Goal: Task Accomplishment & Management: Manage account settings

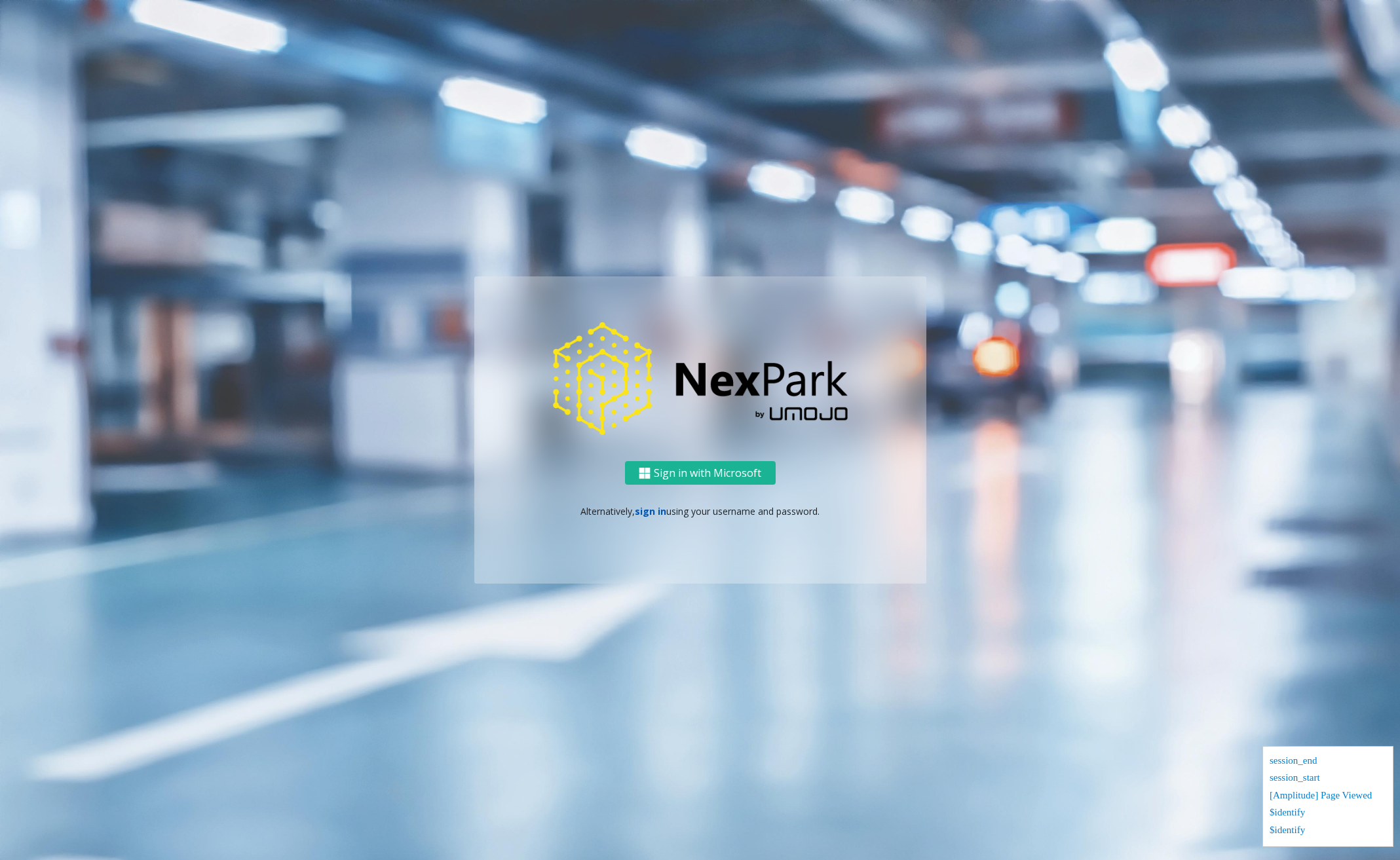
click at [649, 509] on link "sign in" at bounding box center [650, 511] width 31 height 13
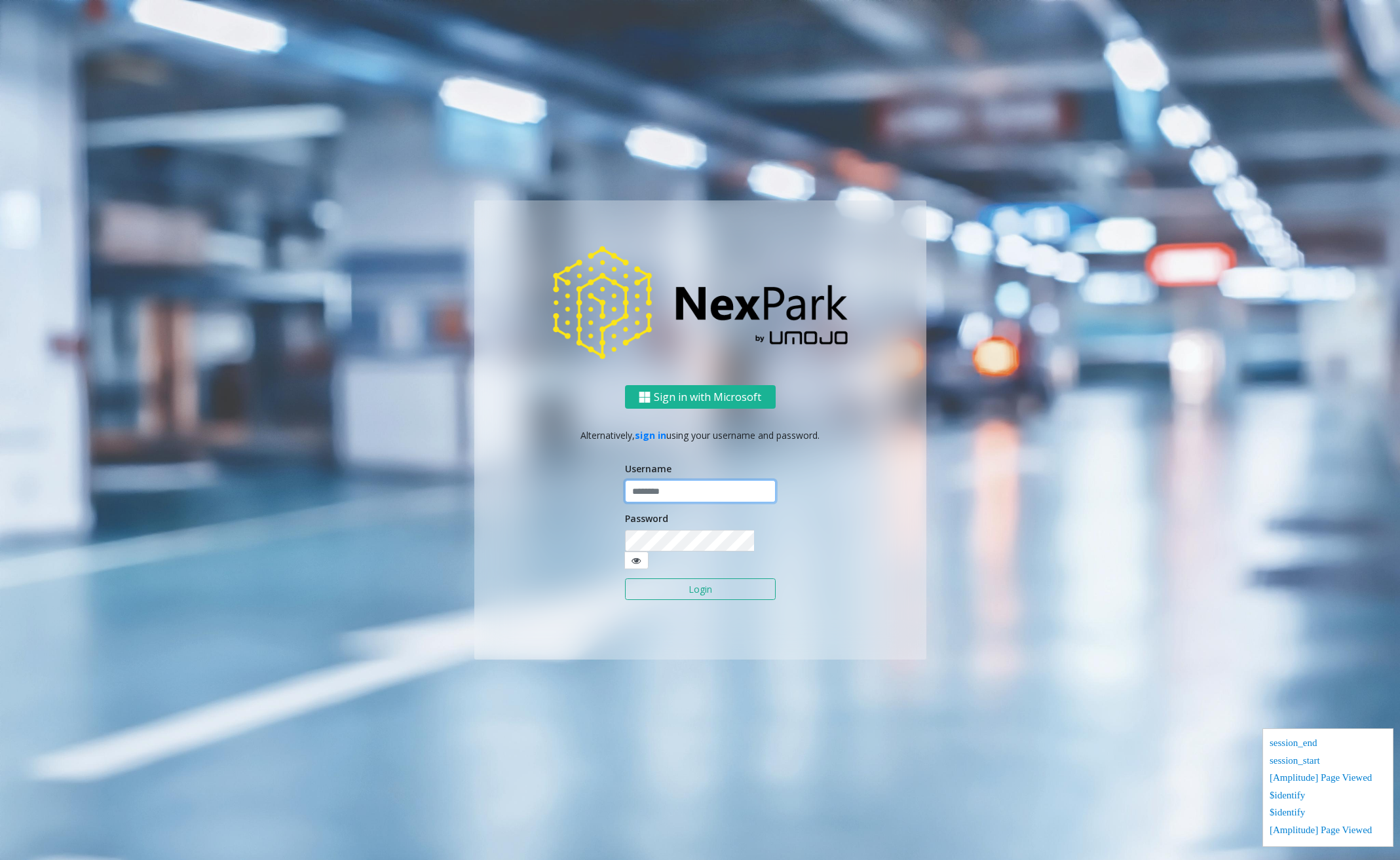
click at [687, 498] on input "text" at bounding box center [700, 491] width 151 height 22
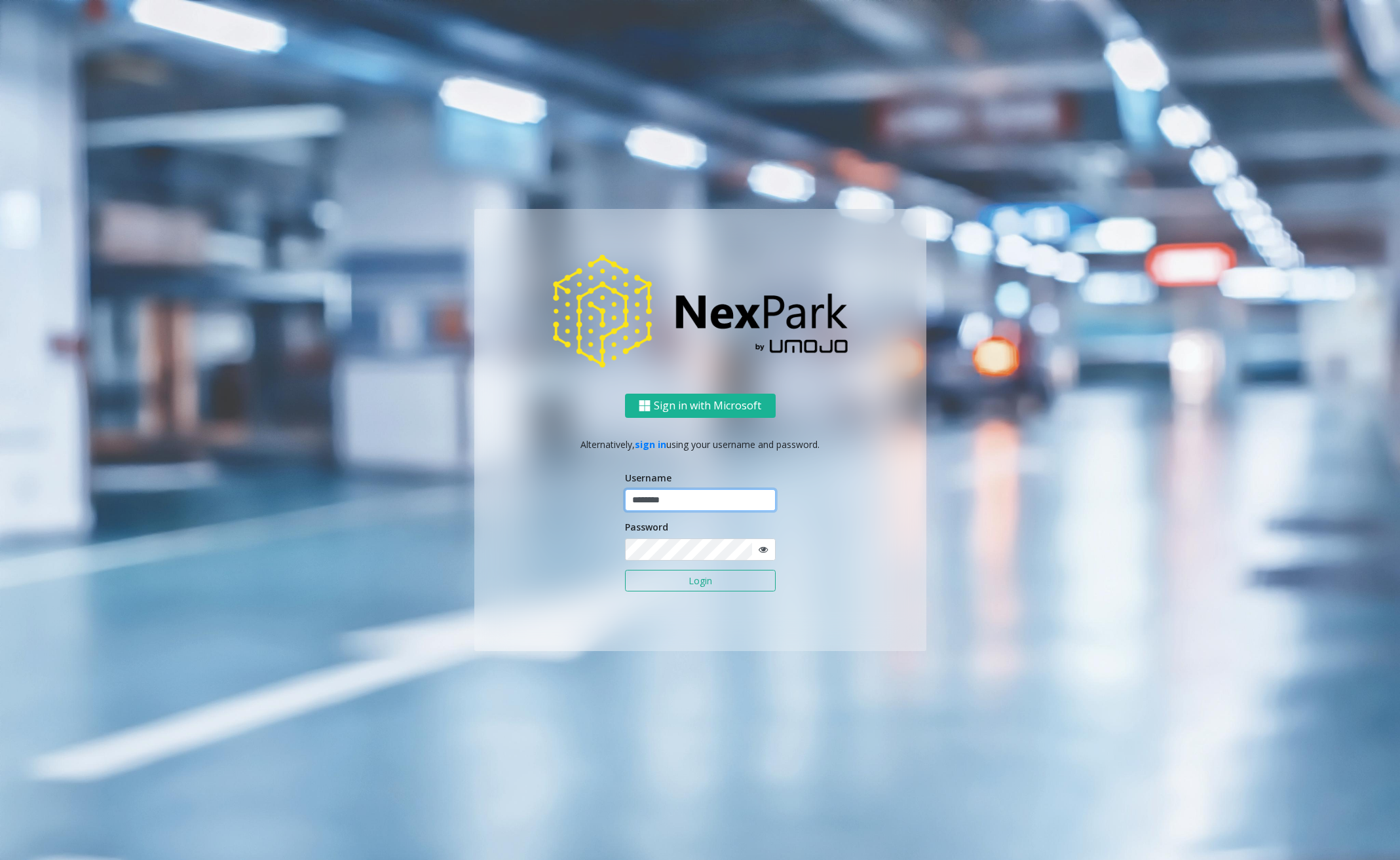
type input "********"
drag, startPoint x: 1291, startPoint y: 349, endPoint x: 1056, endPoint y: 366, distance: 235.6
click at [1291, 349] on ng-component "Sign in with Microsoft Alternatively, sign in using your username and password.…" at bounding box center [700, 430] width 1400 height 860
click at [694, 580] on button "Login" at bounding box center [700, 581] width 151 height 22
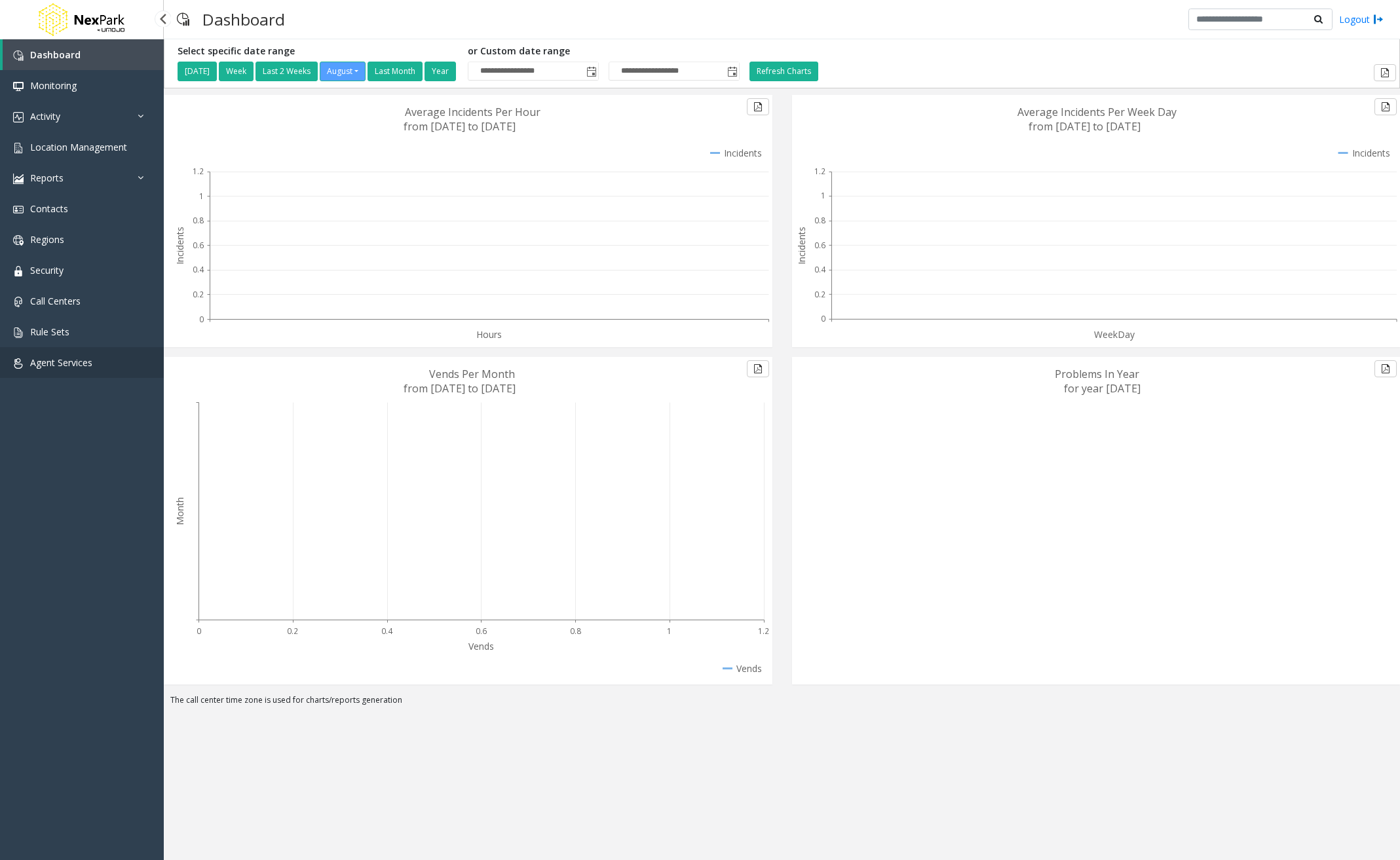
click at [80, 362] on span "Agent Services" at bounding box center [61, 363] width 62 height 13
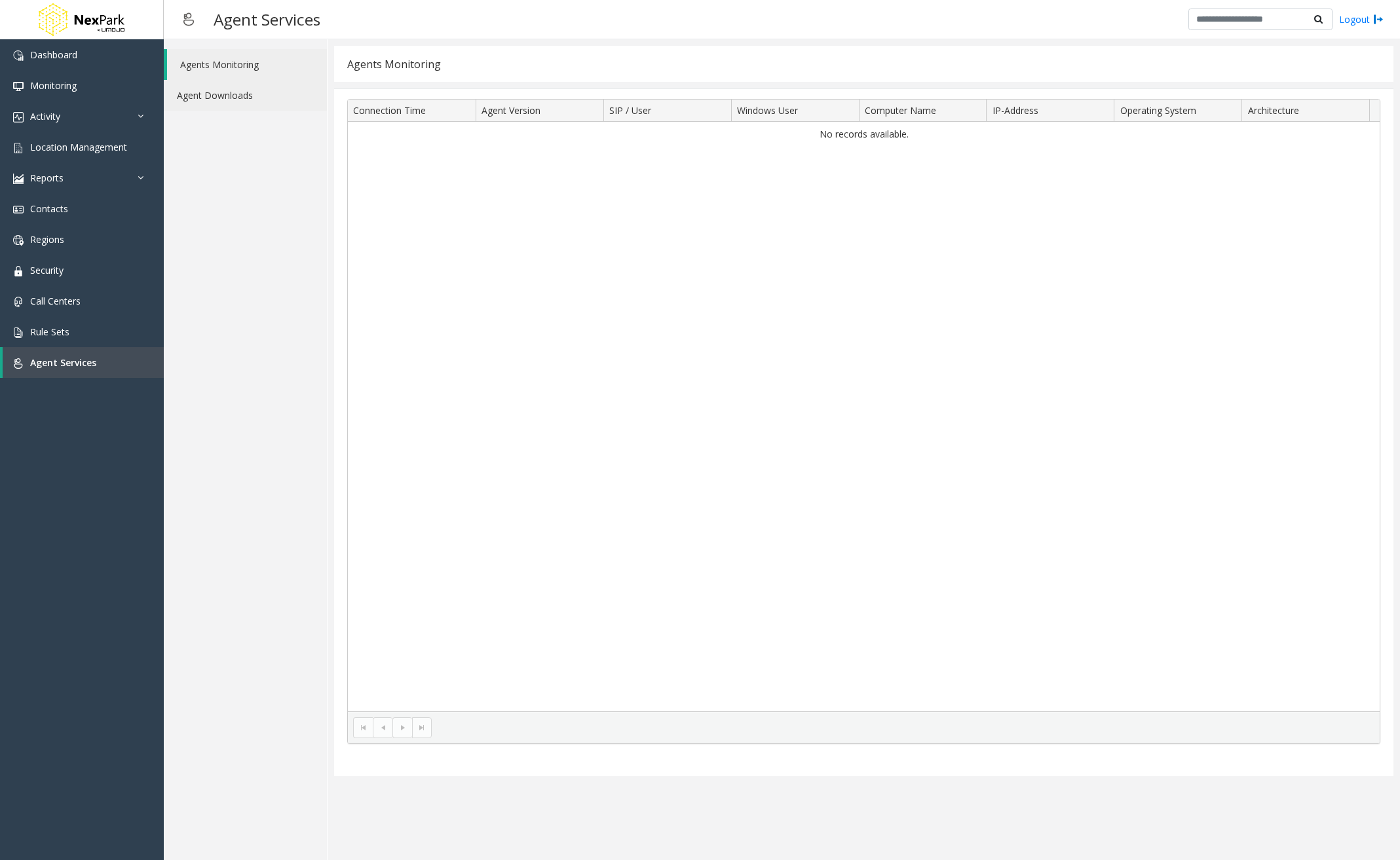
click at [267, 97] on link "Agent Downloads" at bounding box center [245, 95] width 163 height 31
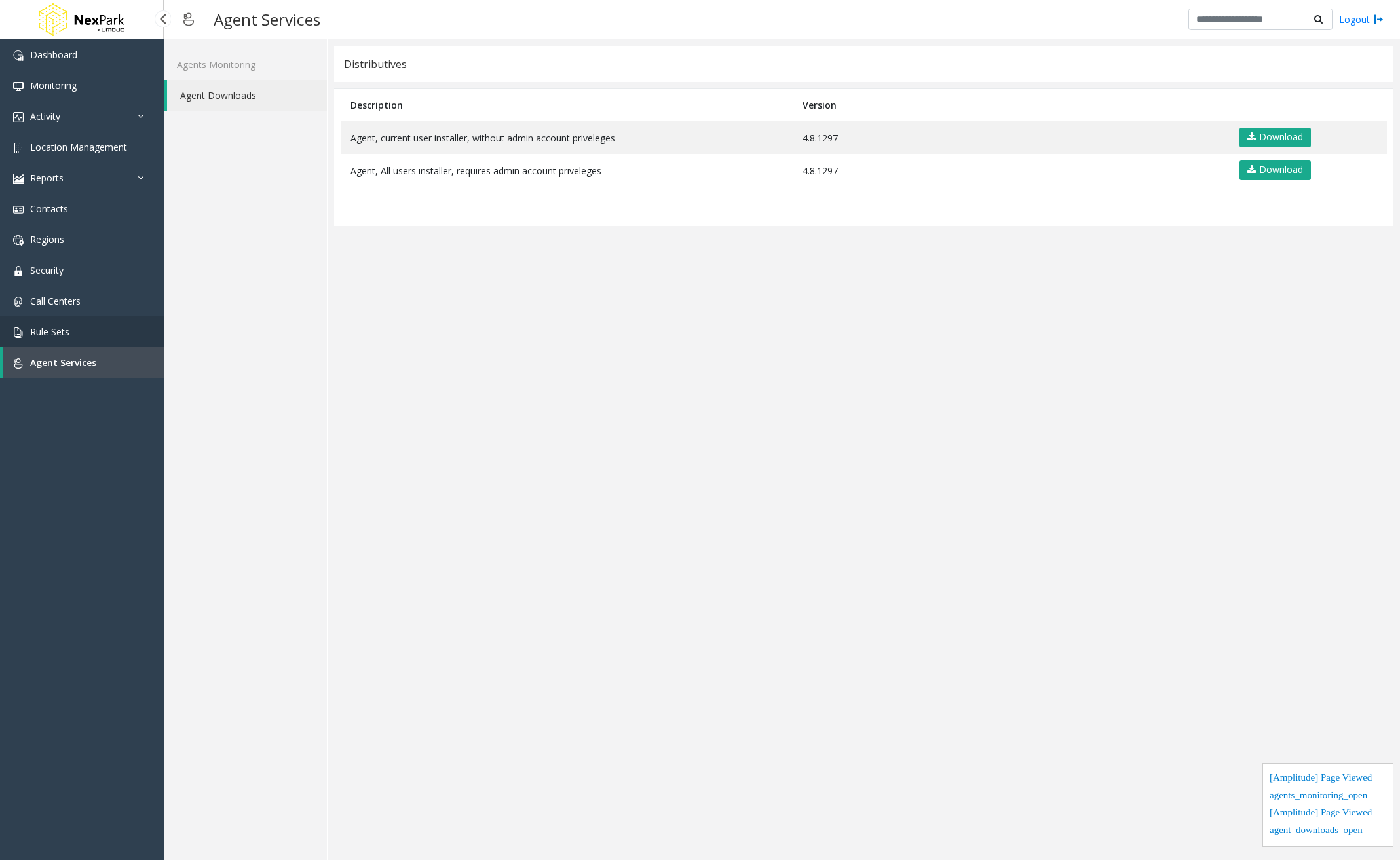
click at [80, 333] on link "Rule Sets" at bounding box center [82, 332] width 164 height 31
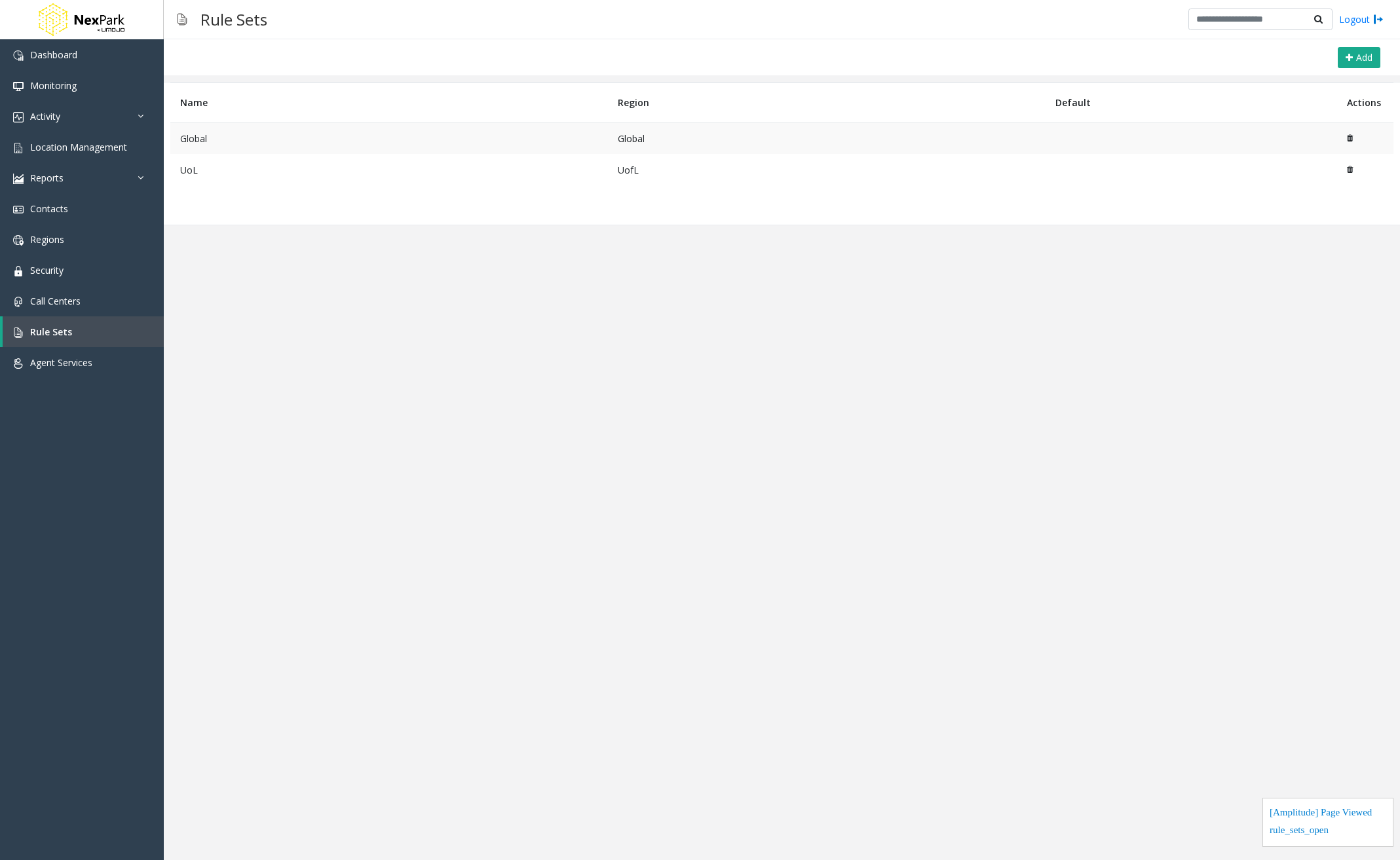
click at [244, 141] on td "Global" at bounding box center [389, 138] width 438 height 32
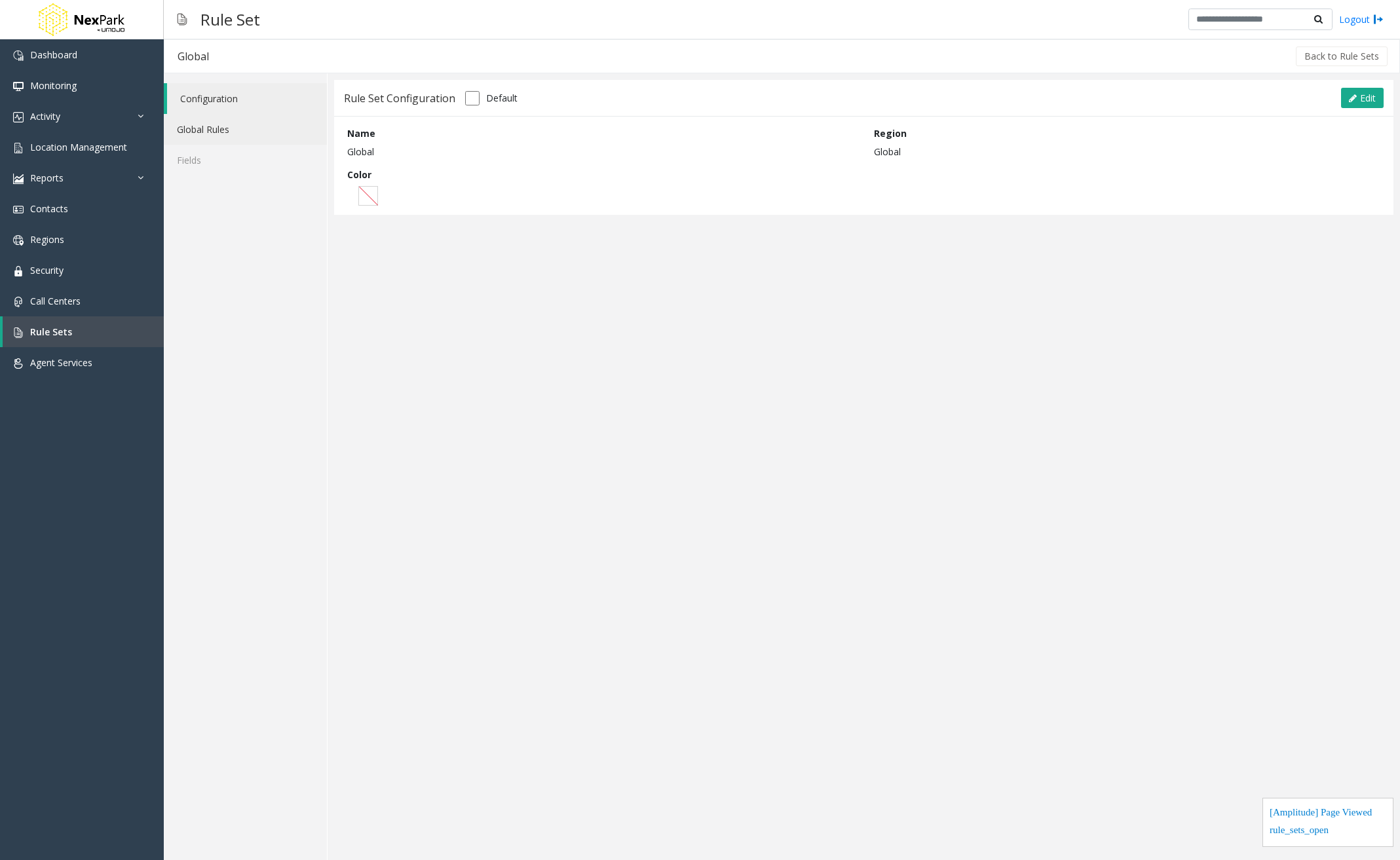
click at [256, 126] on link "Global Rules" at bounding box center [245, 129] width 163 height 31
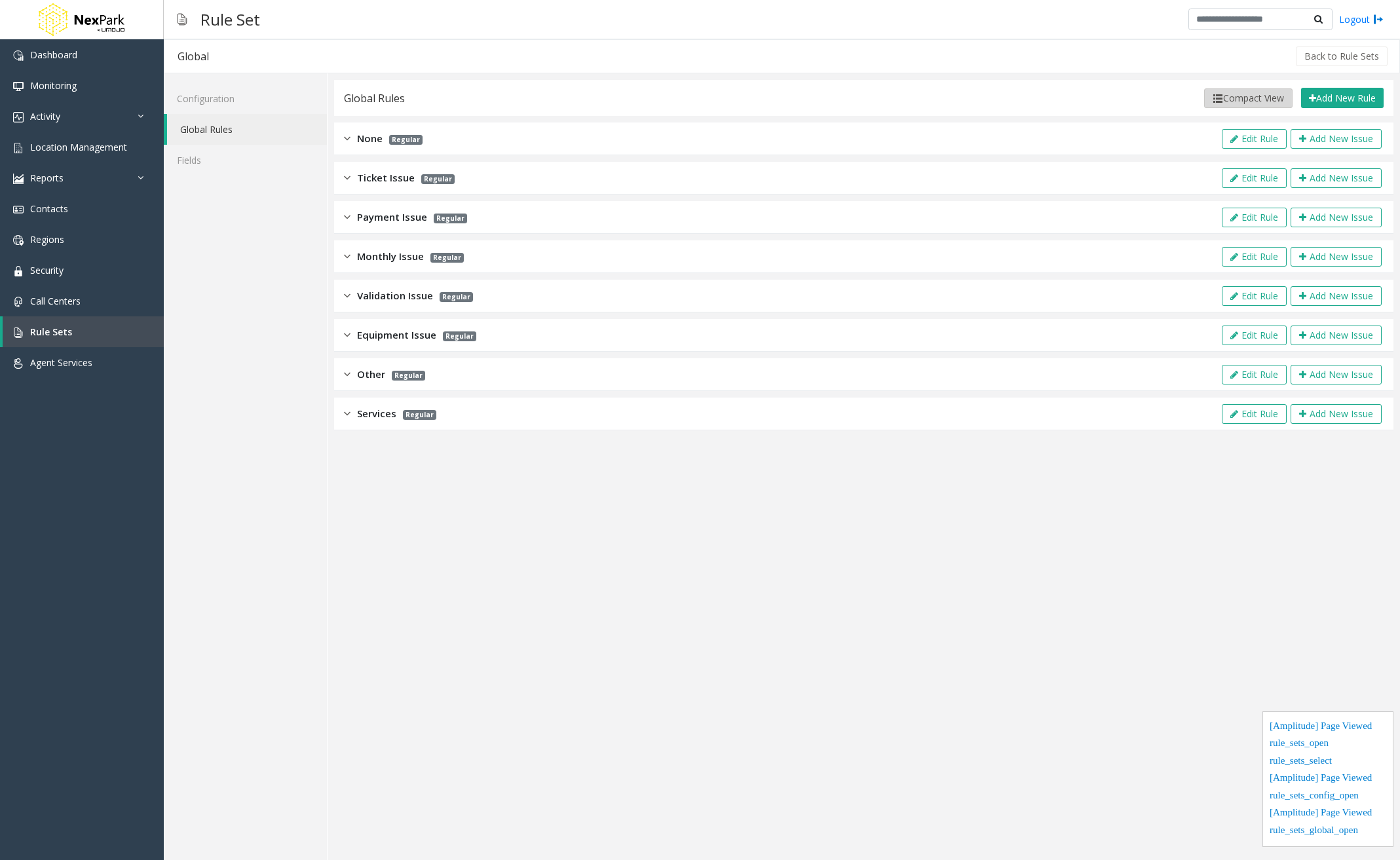
click at [1228, 105] on button "Compact View" at bounding box center [1248, 98] width 88 height 19
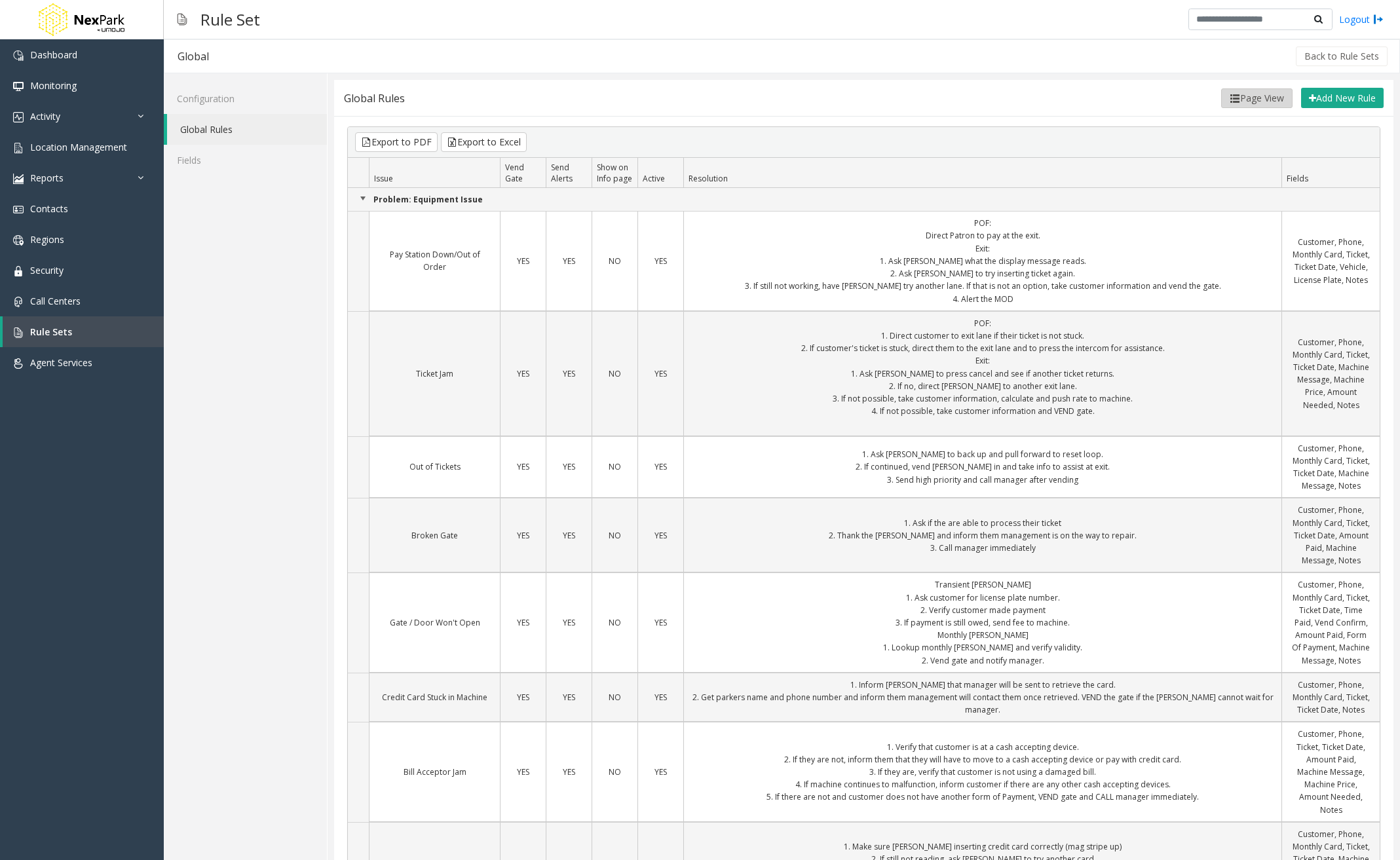
click at [1249, 96] on button "Page View" at bounding box center [1256, 98] width 72 height 19
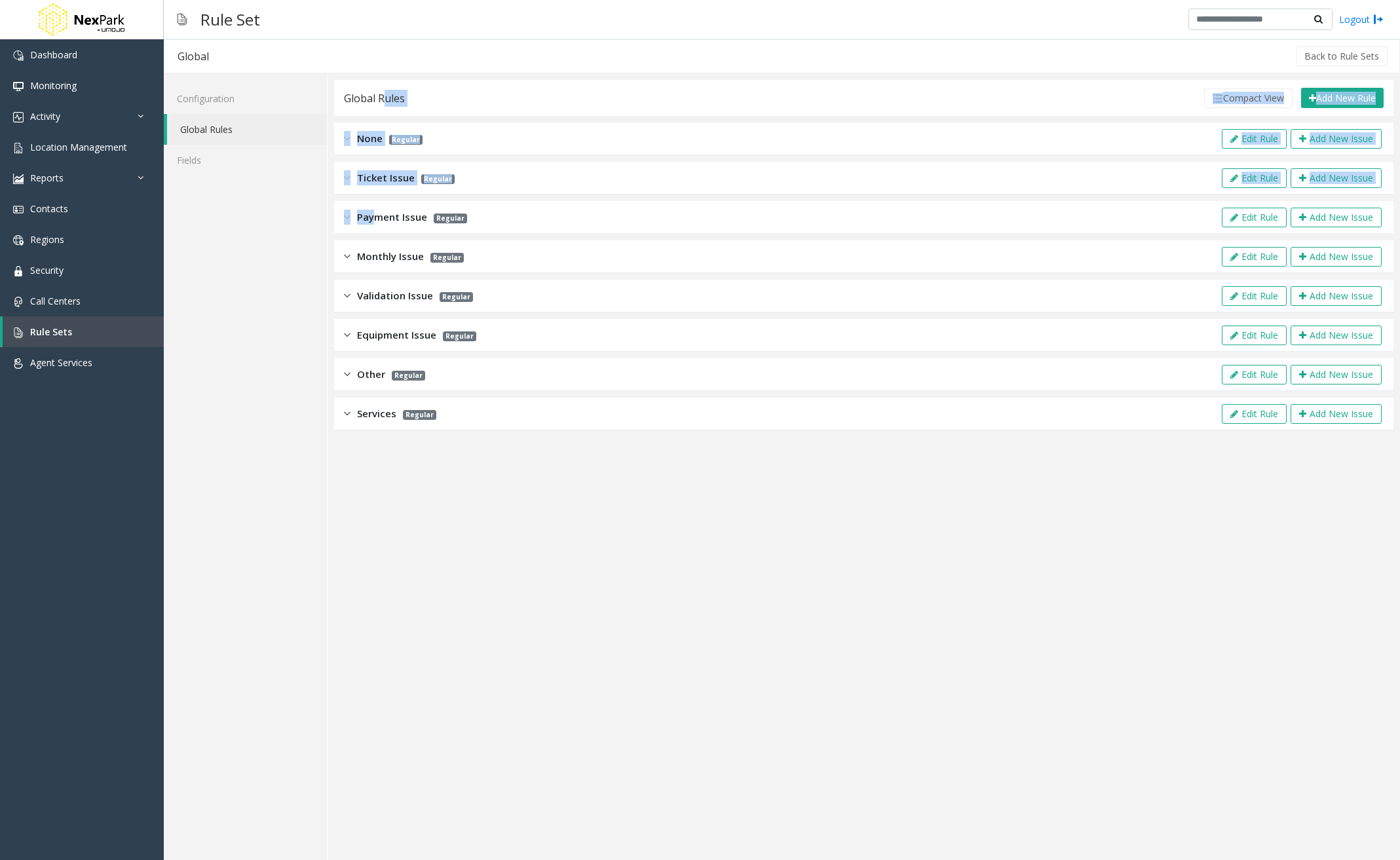
drag, startPoint x: 378, startPoint y: 220, endPoint x: 385, endPoint y: 107, distance: 113.2
click at [385, 107] on div "Global Rules Compact View Add New Rule Export to PDF Export to Excel Issue Vend…" at bounding box center [863, 255] width 1059 height 351
click at [554, 39] on div "Rule Set Logout" at bounding box center [782, 19] width 1236 height 40
click at [349, 133] on img at bounding box center [347, 139] width 6 height 15
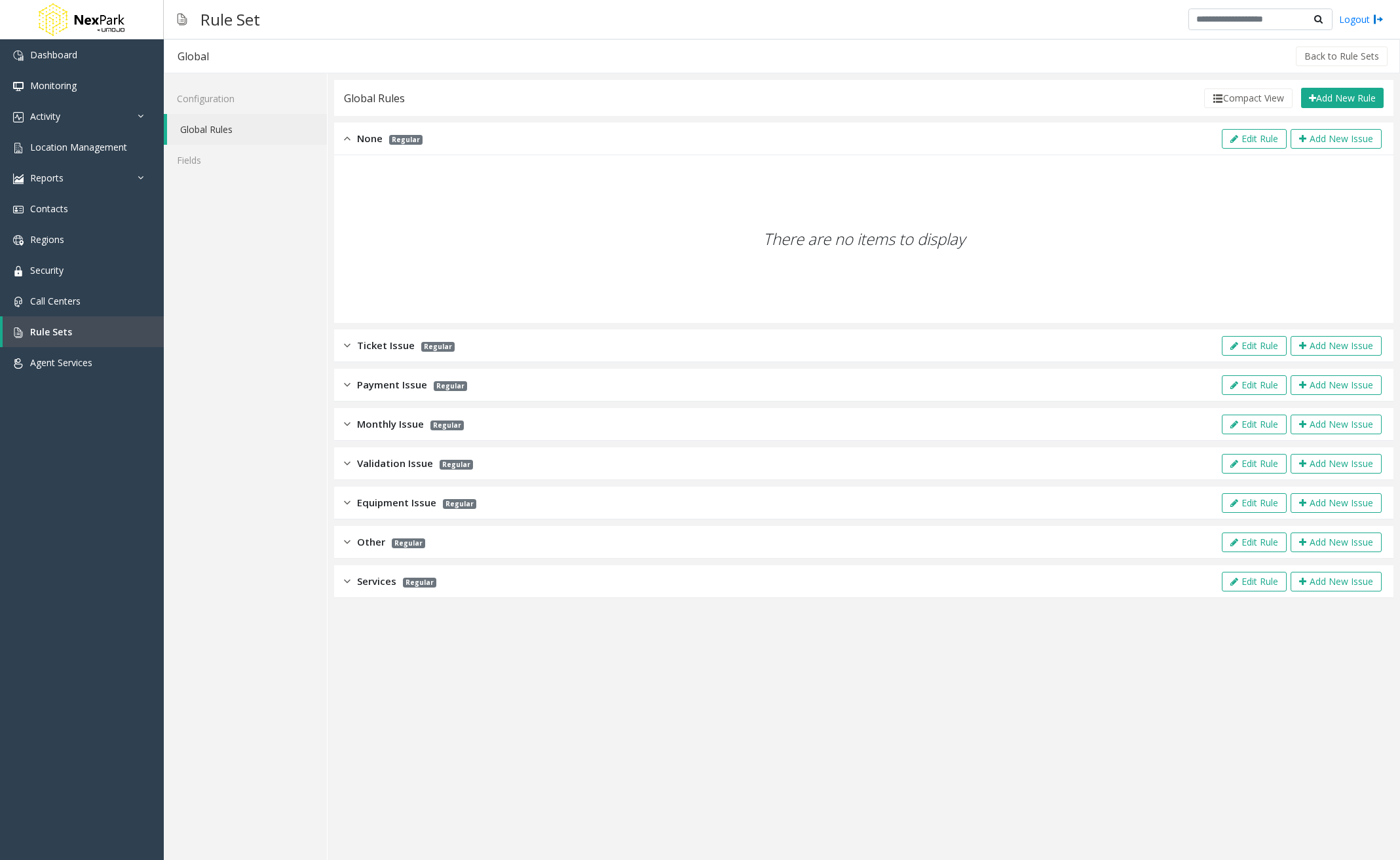
click at [349, 133] on img at bounding box center [347, 139] width 6 height 15
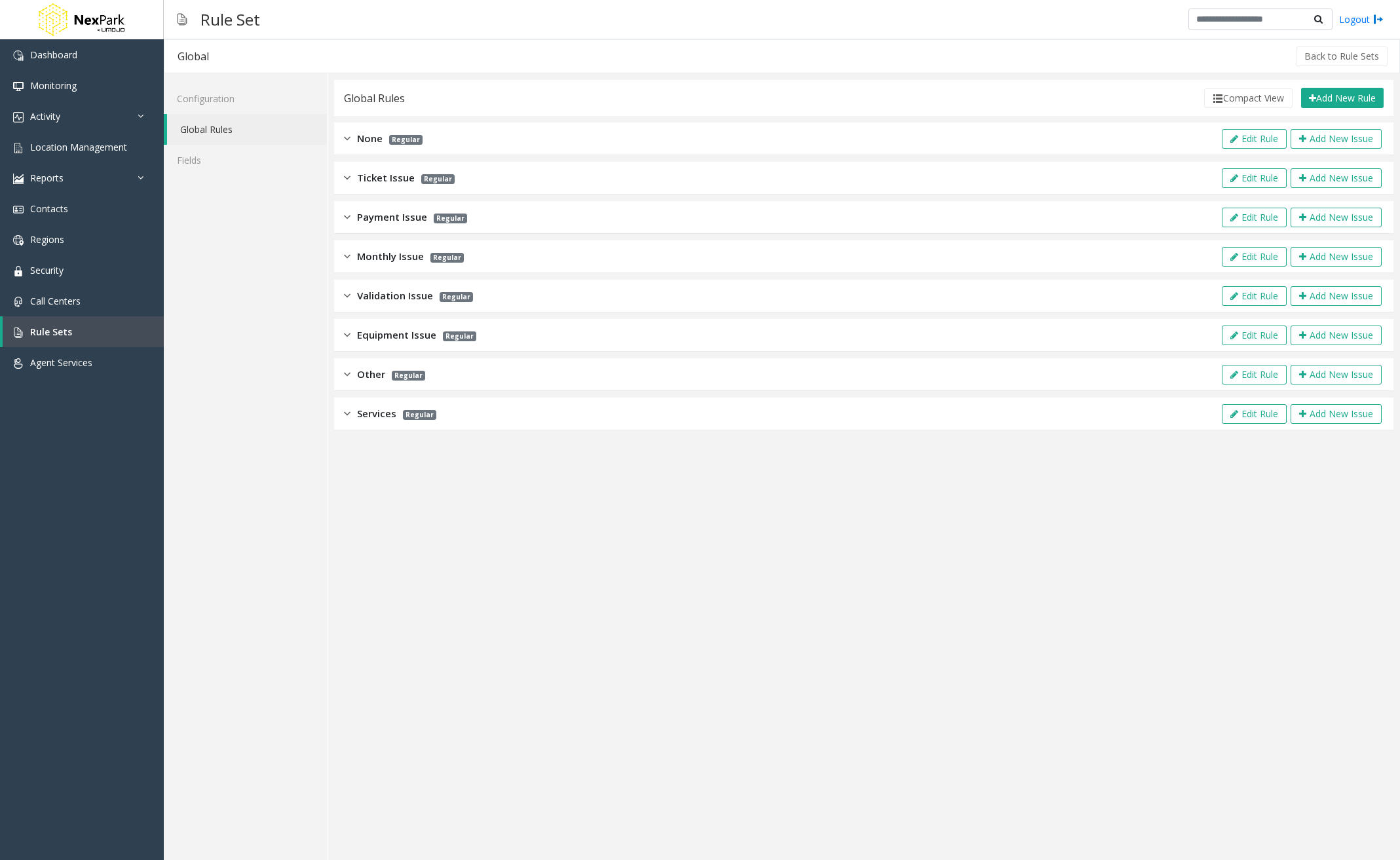
click at [345, 263] on img at bounding box center [347, 256] width 6 height 15
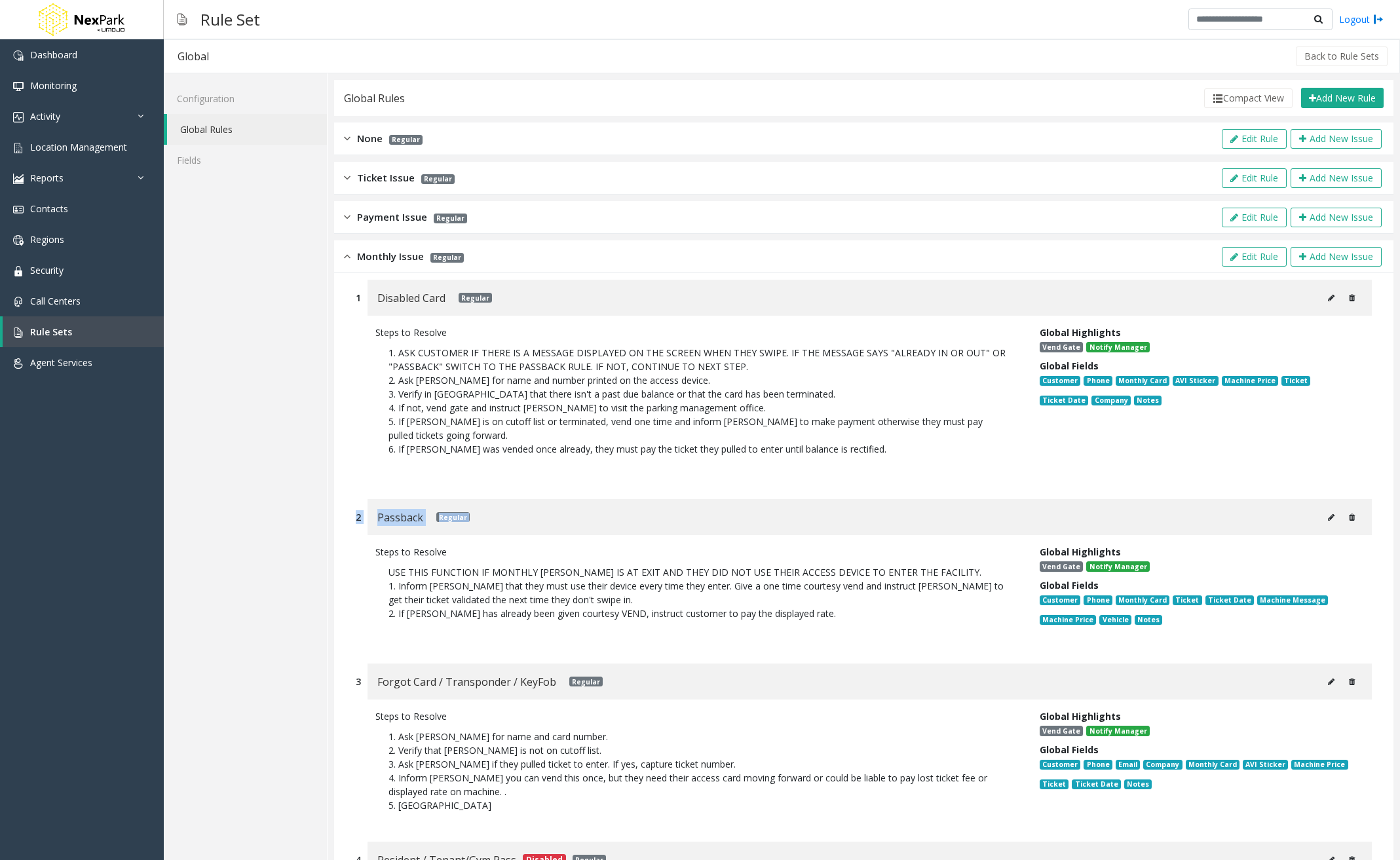
drag, startPoint x: 1277, startPoint y: 516, endPoint x: 1271, endPoint y: 431, distance: 85.2
click at [1271, 431] on div "1 Disabled Card Regular Steps to Resolve 1. ASK CUSTOMER IF THERE IS A MESSAGE …" at bounding box center [863, 716] width 1059 height 886
click at [480, 475] on p "1. ASK CUSTOMER IF THERE IS A MESSAGE DISPLAYED ON THE SCREEN WHEN THEY SWIPE. …" at bounding box center [697, 408] width 644 height 137
drag, startPoint x: 363, startPoint y: 519, endPoint x: 363, endPoint y: 496, distance: 23.0
click at [363, 496] on div "1 Disabled Card Regular Steps to Resolve 1. ASK CUSTOMER IF THERE IS A MESSAGE …" at bounding box center [863, 716] width 1059 height 886
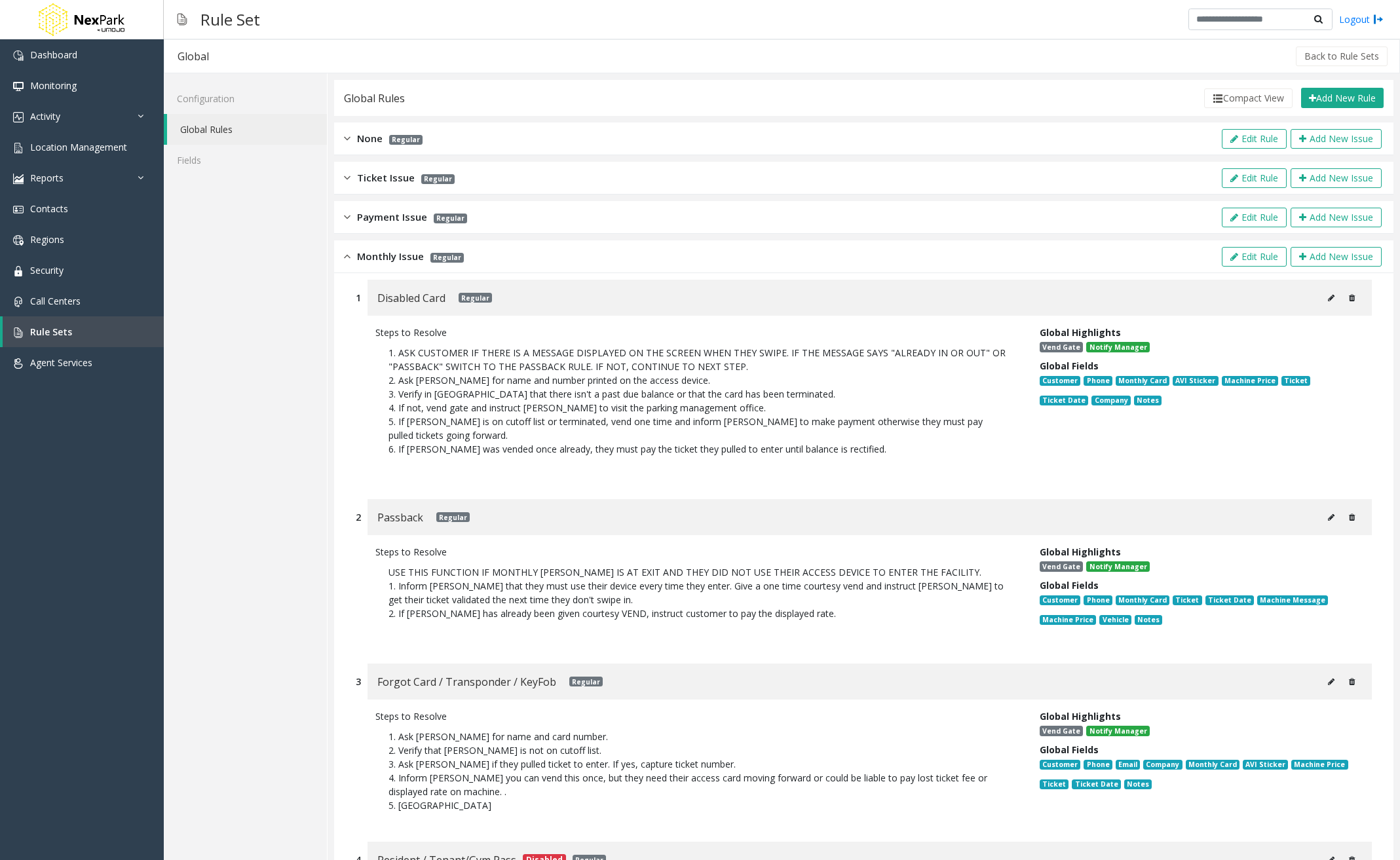
click at [859, 484] on div "Steps to Resolve 1. ASK CUSTOMER IF THERE IS A MESSAGE DISPLAYED ON THE SCREEN …" at bounding box center [863, 401] width 1016 height 170
click at [349, 253] on img at bounding box center [347, 256] width 6 height 15
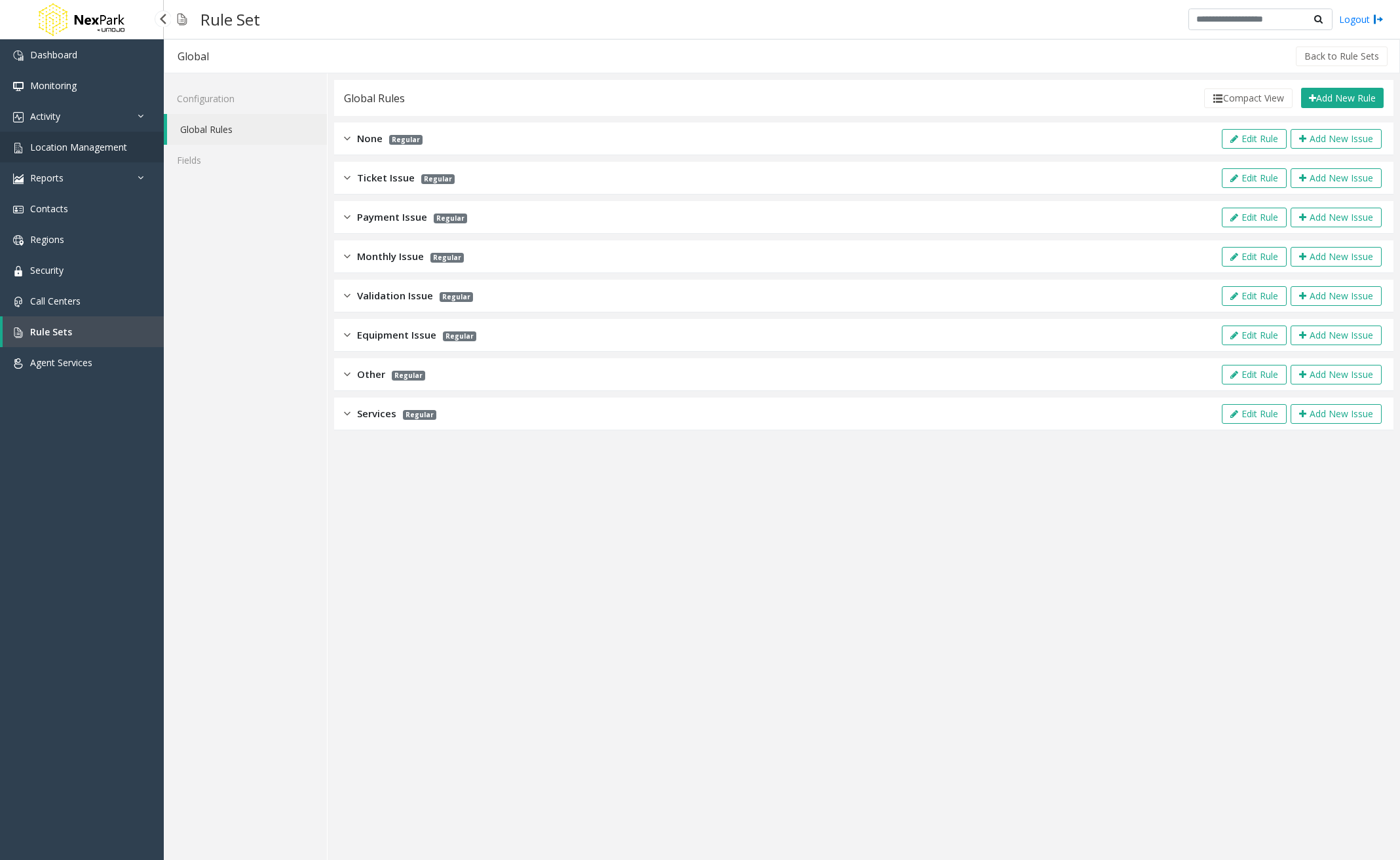
click at [131, 150] on link "Location Management" at bounding box center [82, 147] width 164 height 31
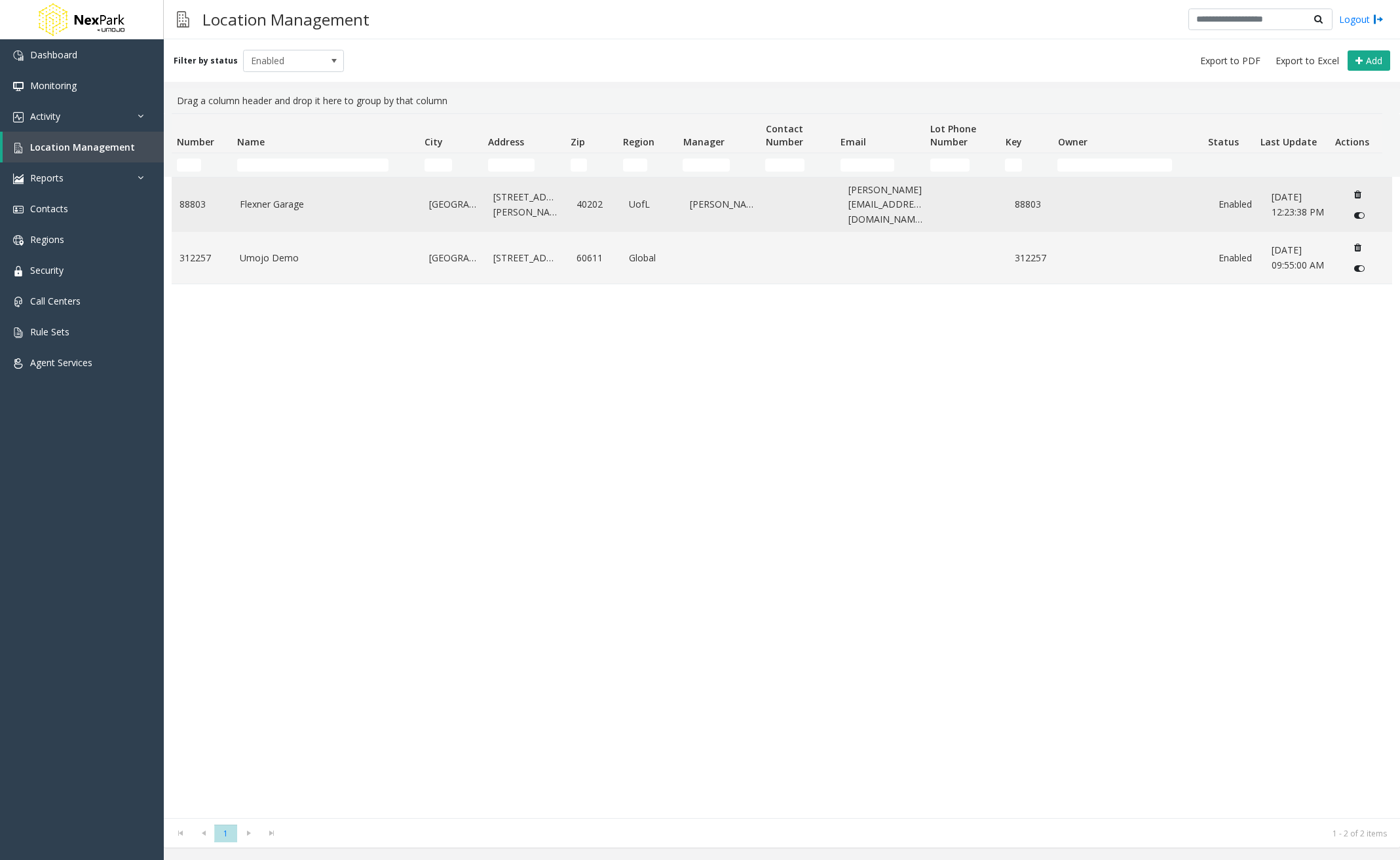
click at [322, 222] on td "Flexner Garage" at bounding box center [326, 205] width 189 height 54
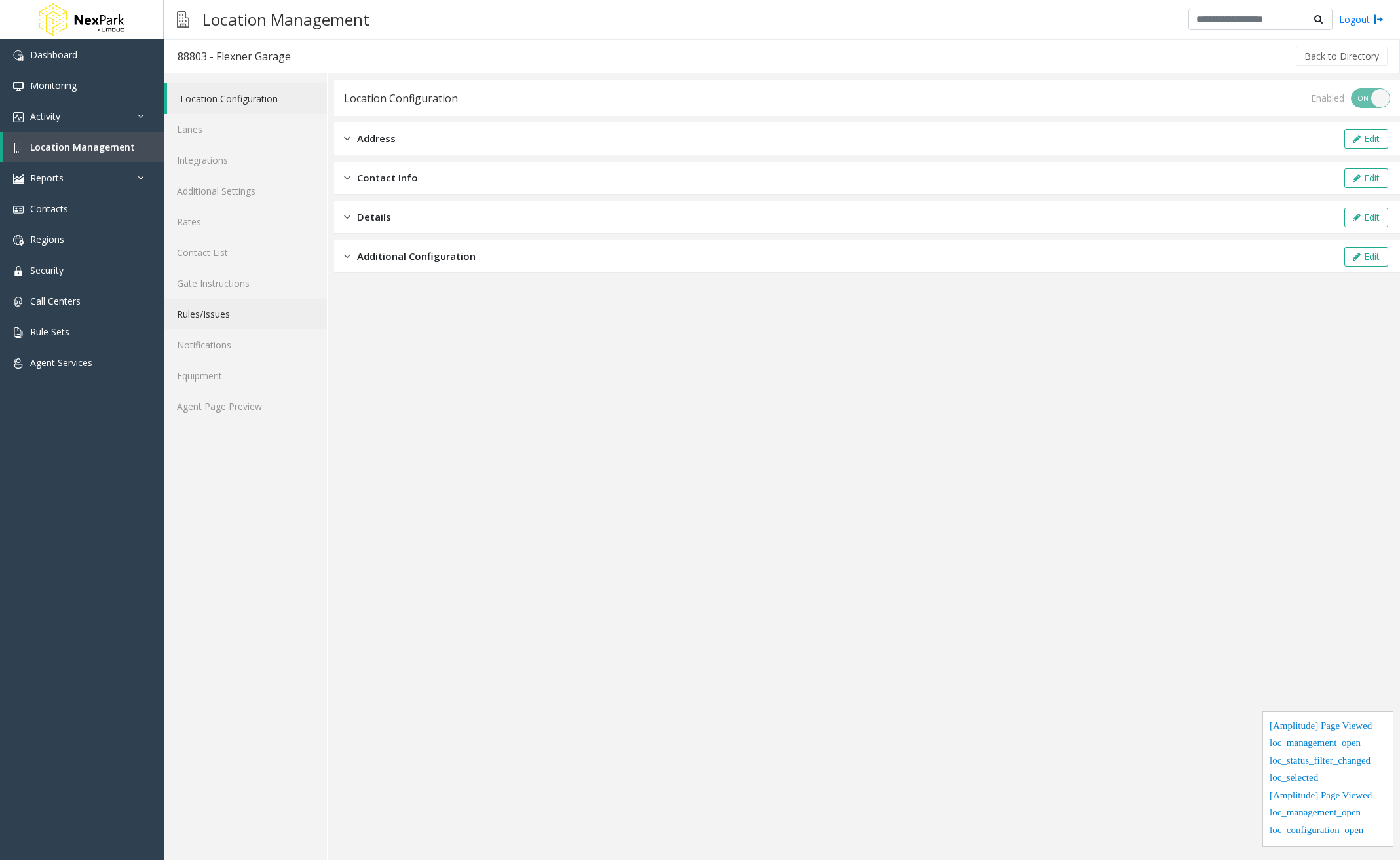
click at [222, 320] on link "Rules/Issues" at bounding box center [245, 314] width 163 height 31
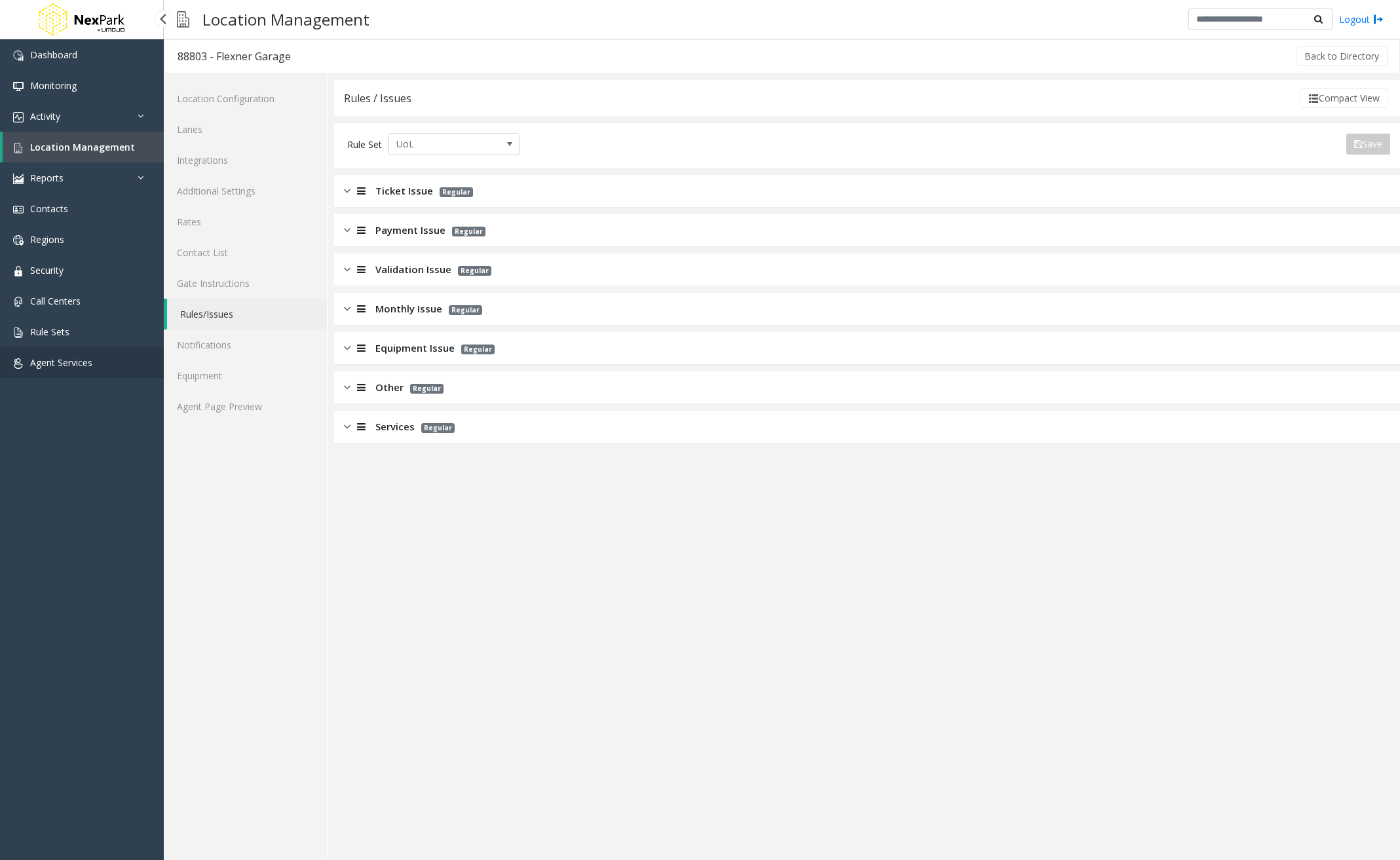
click at [71, 352] on link "Agent Services" at bounding box center [82, 363] width 164 height 31
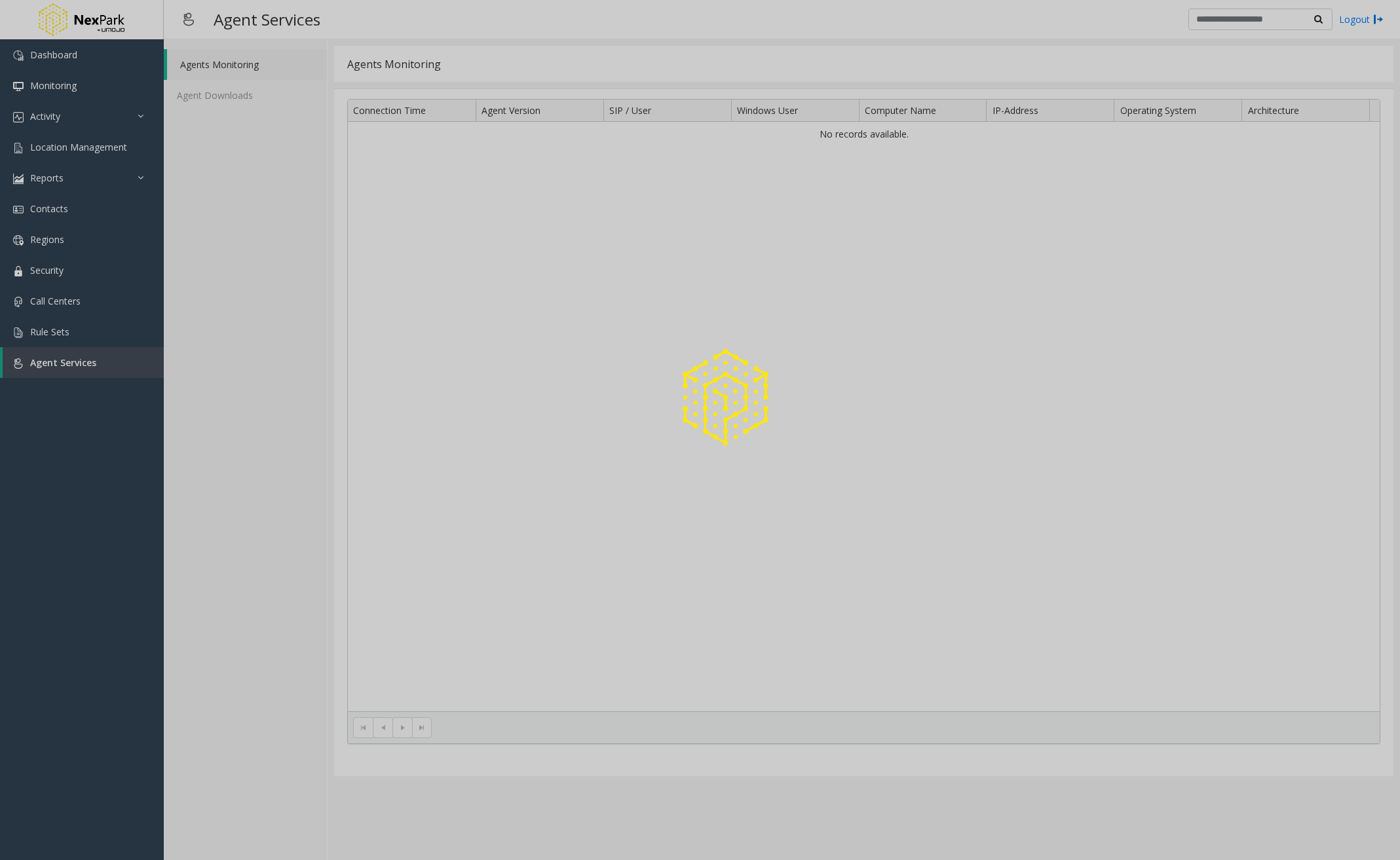
click at [74, 340] on div at bounding box center [700, 430] width 1400 height 860
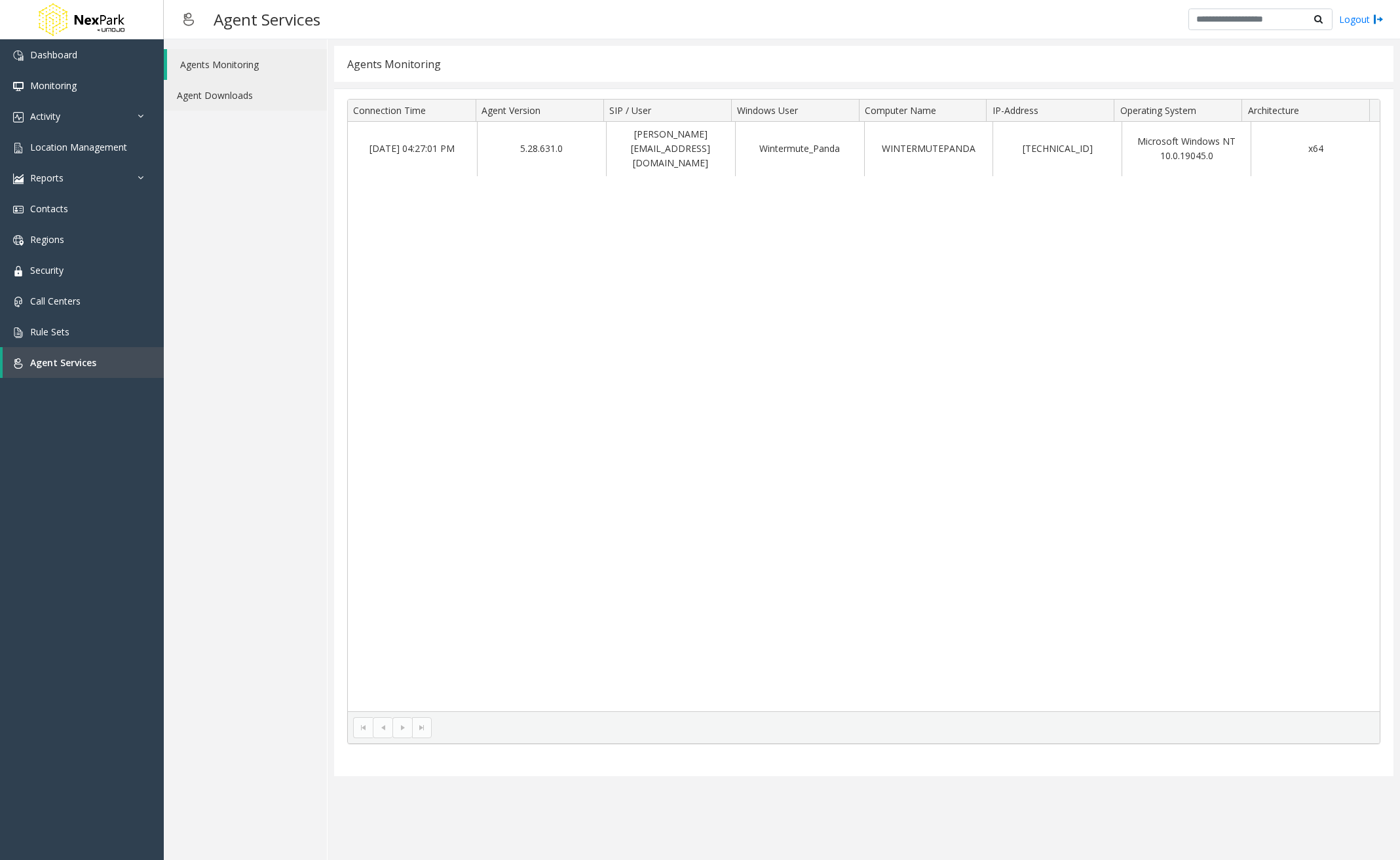
click at [304, 100] on link "Agent Downloads" at bounding box center [245, 95] width 163 height 31
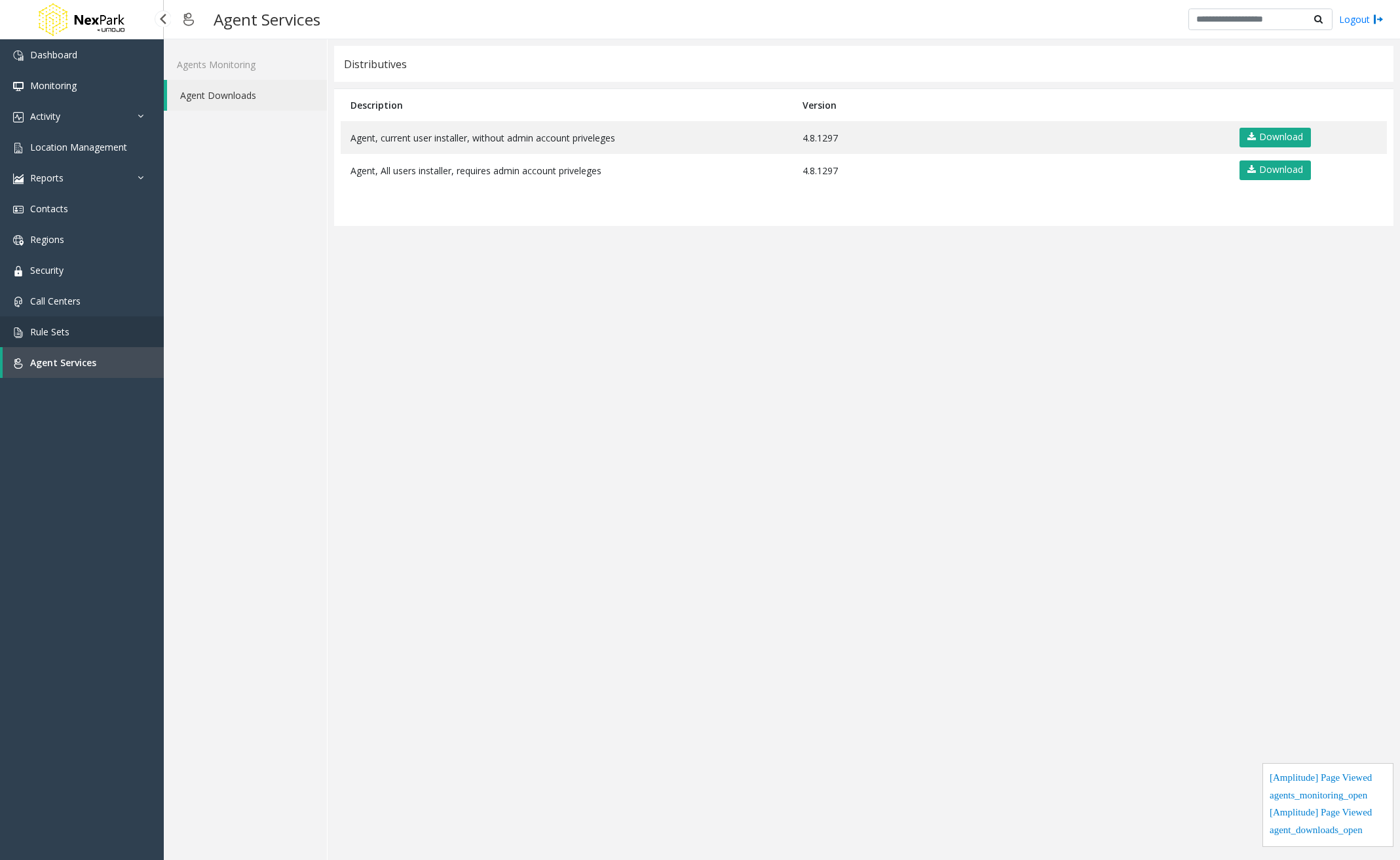
click at [54, 329] on span "Rule Sets" at bounding box center [49, 332] width 40 height 13
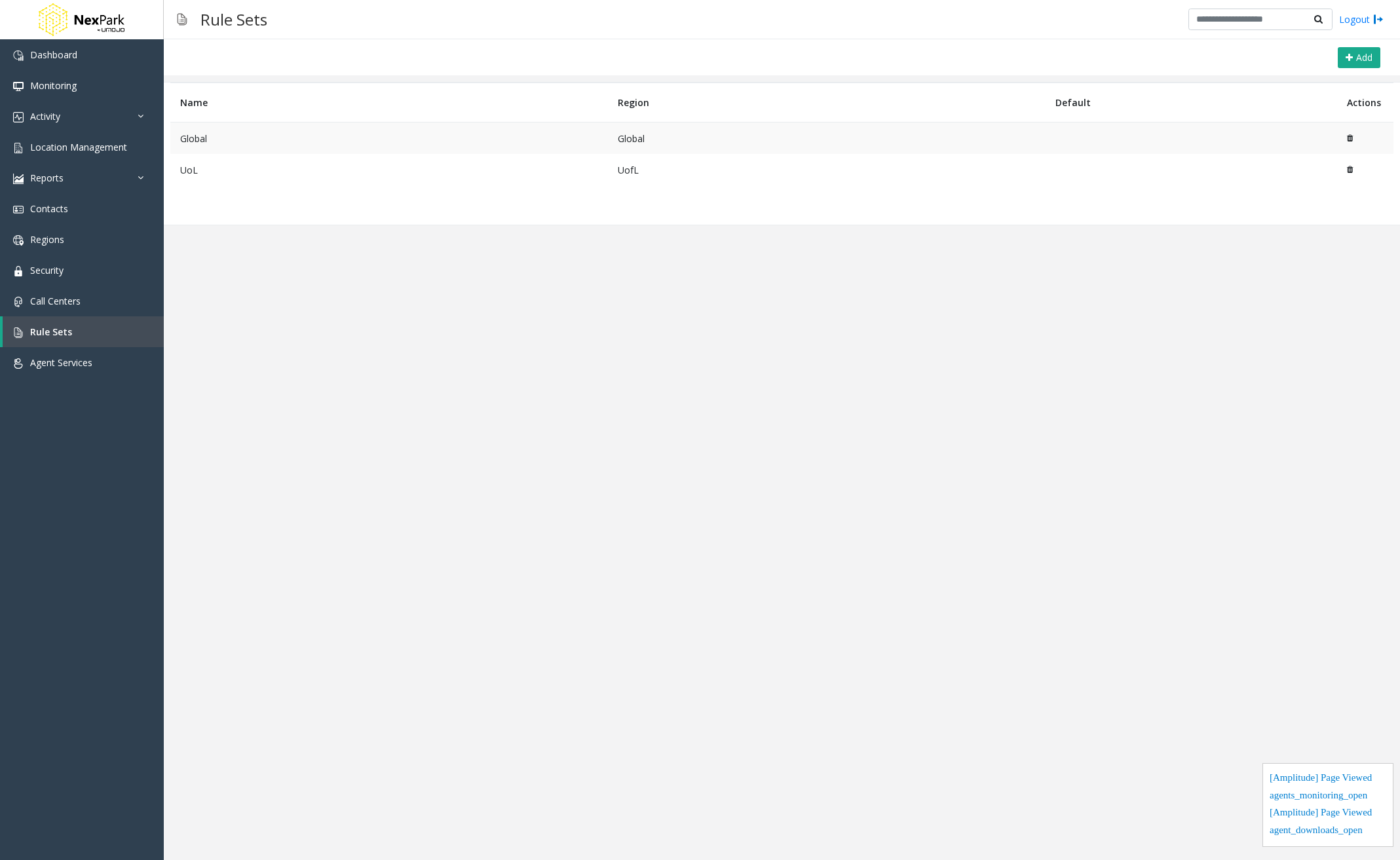
click at [236, 131] on td "Global" at bounding box center [389, 138] width 438 height 32
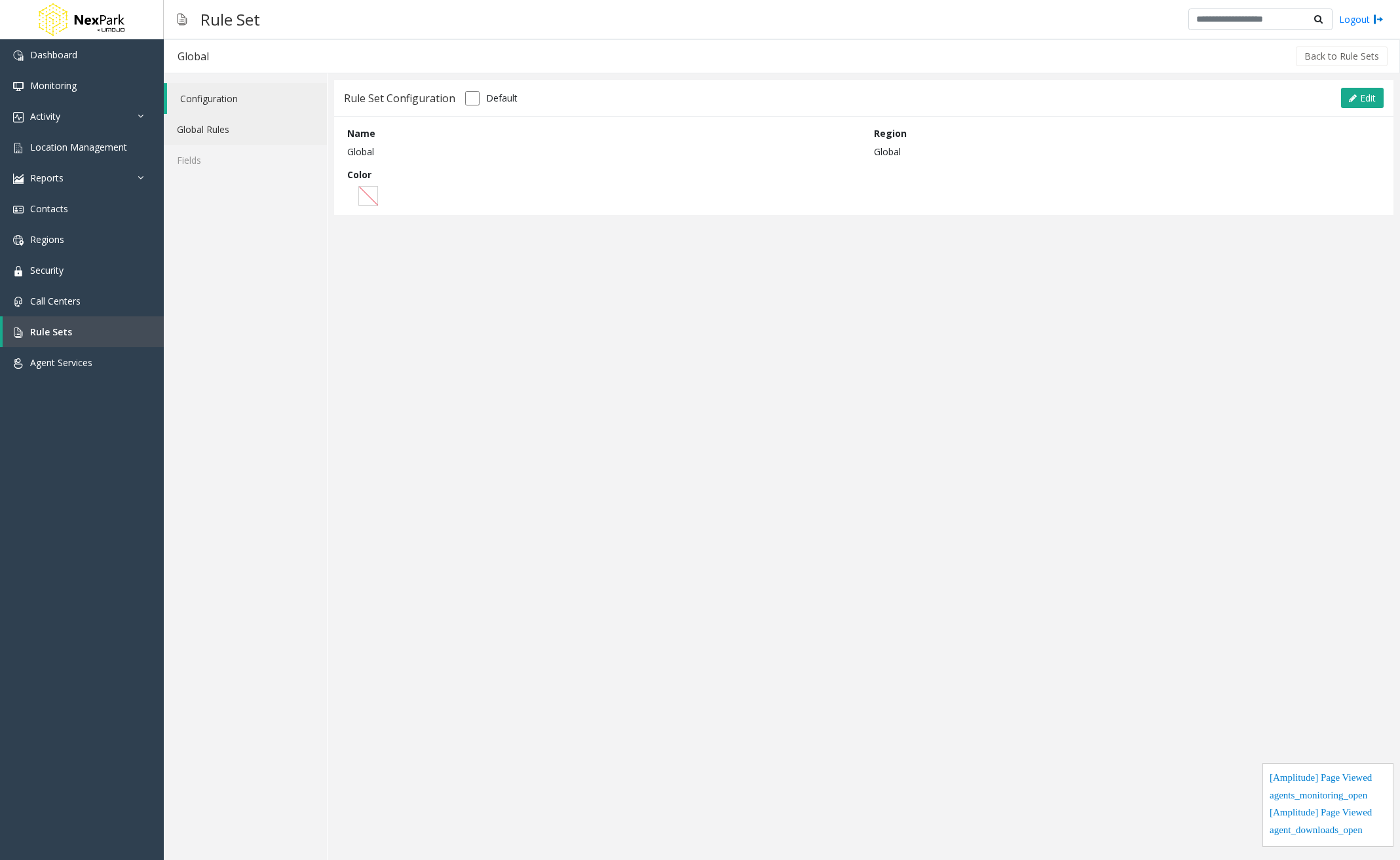
click at [225, 131] on link "Global Rules" at bounding box center [245, 129] width 163 height 31
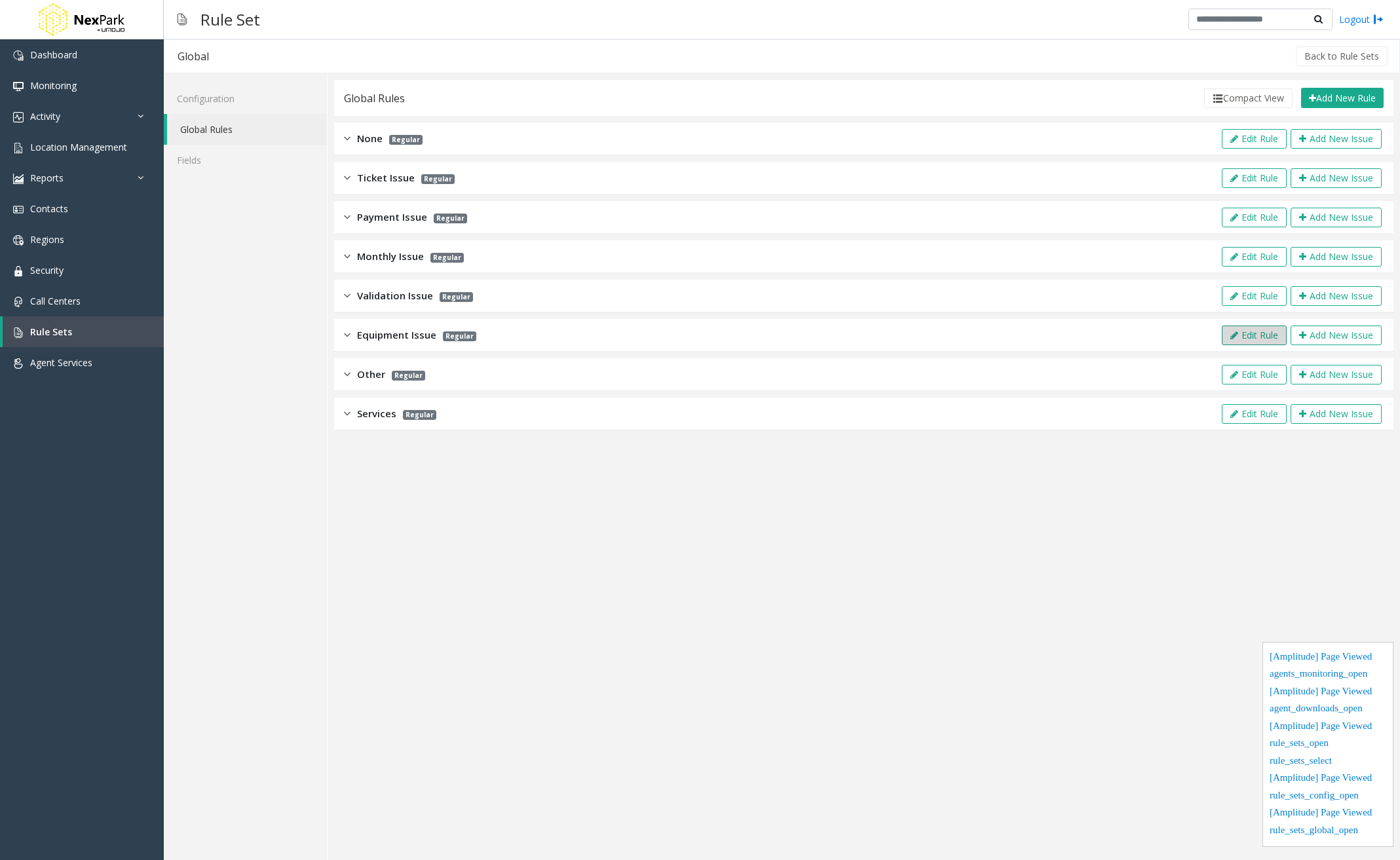
click at [1250, 329] on button "Edit Rule" at bounding box center [1253, 336] width 65 height 19
type input "**********"
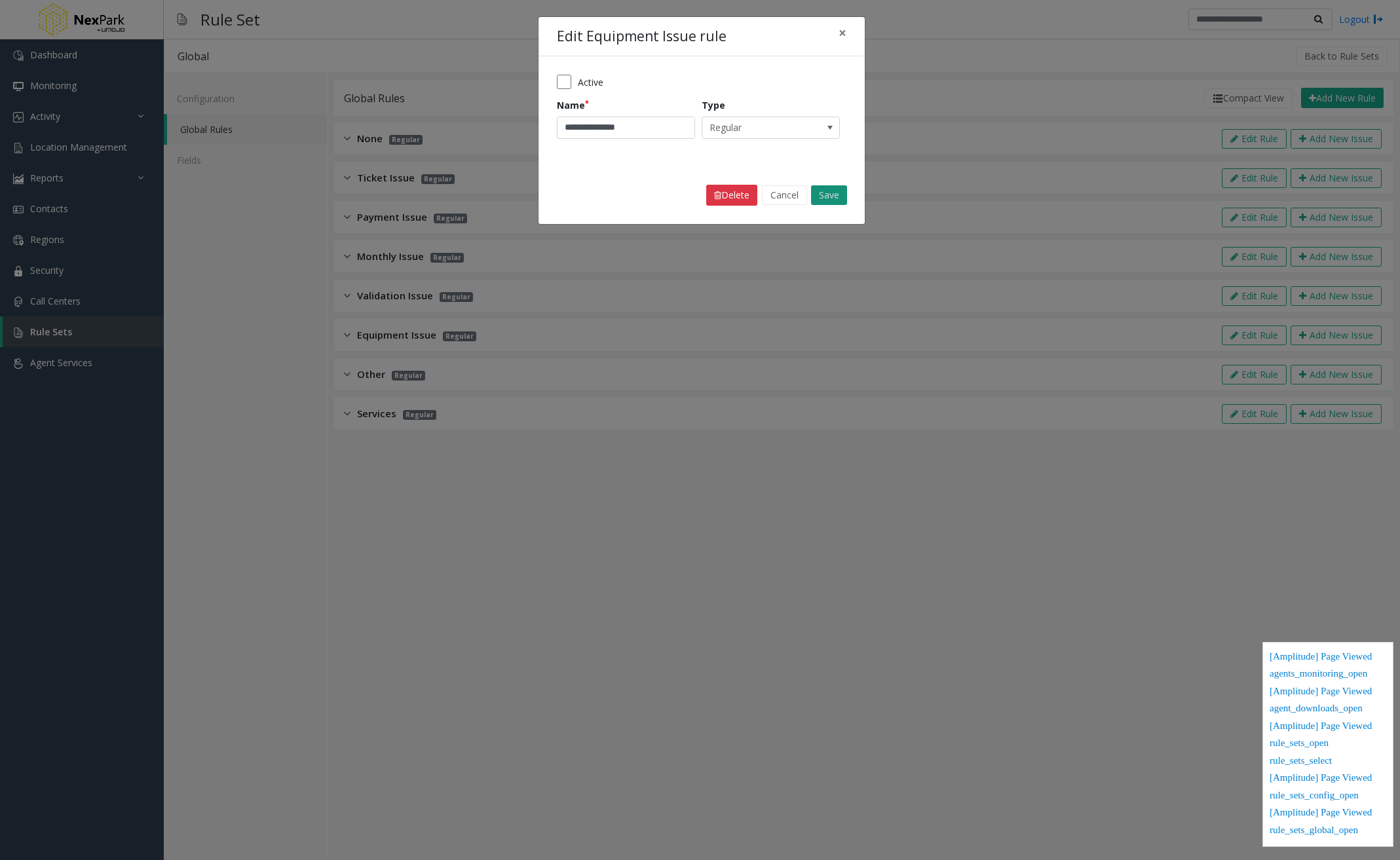
click at [840, 199] on button "Save" at bounding box center [829, 195] width 36 height 19
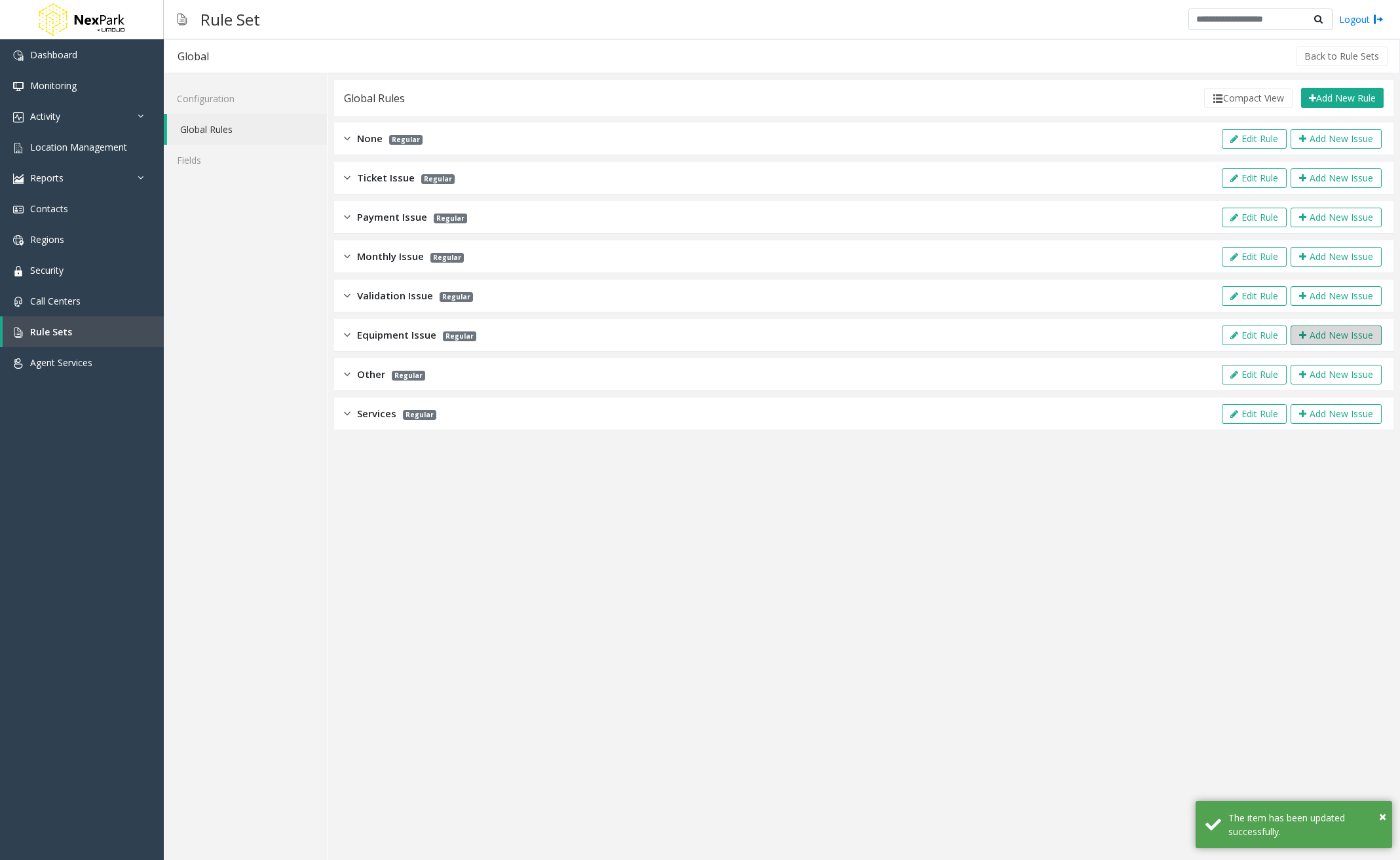
click at [1364, 338] on button "Add New Issue" at bounding box center [1335, 336] width 91 height 19
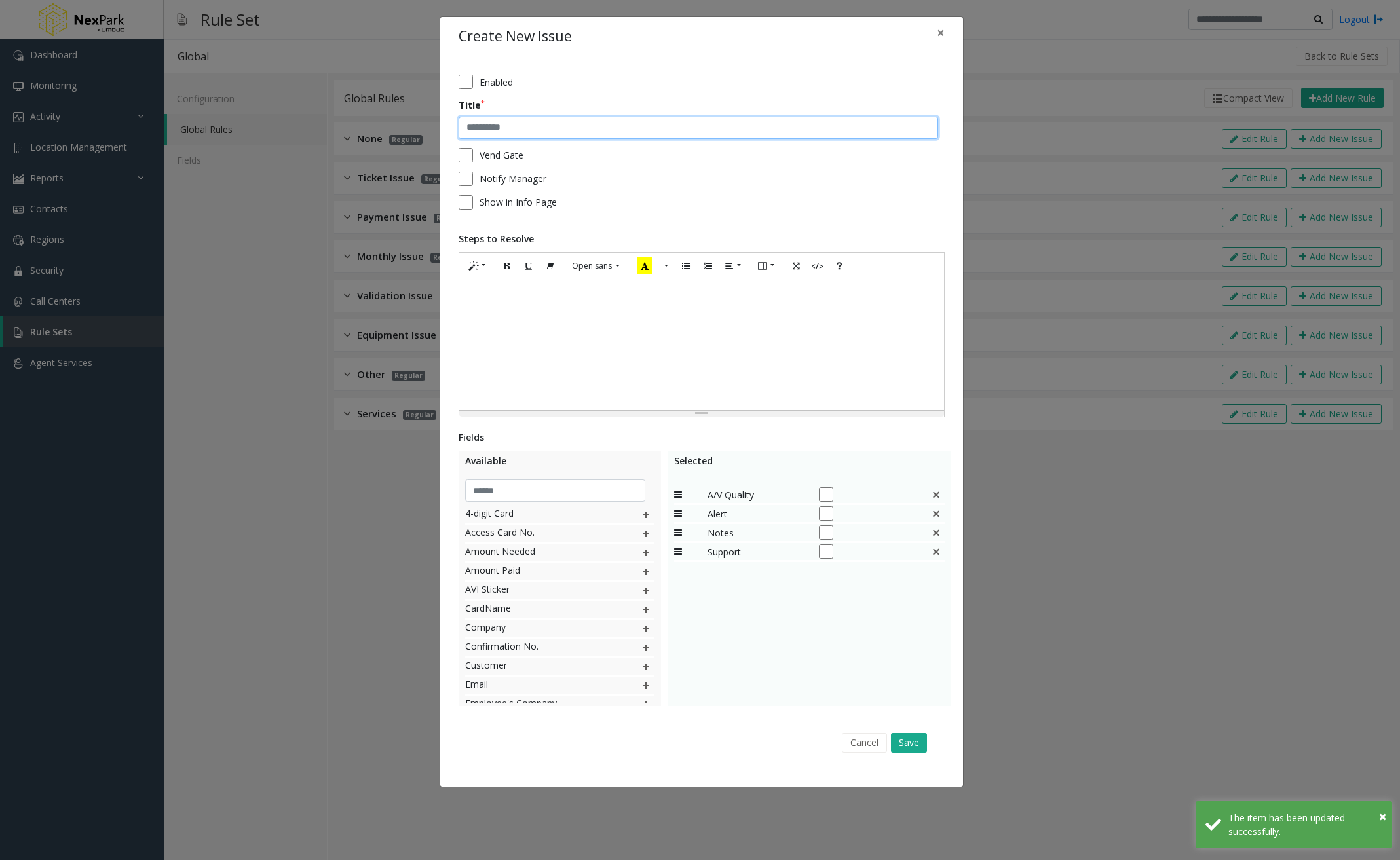
click at [478, 138] on input "text" at bounding box center [698, 128] width 479 height 22
type input "**********"
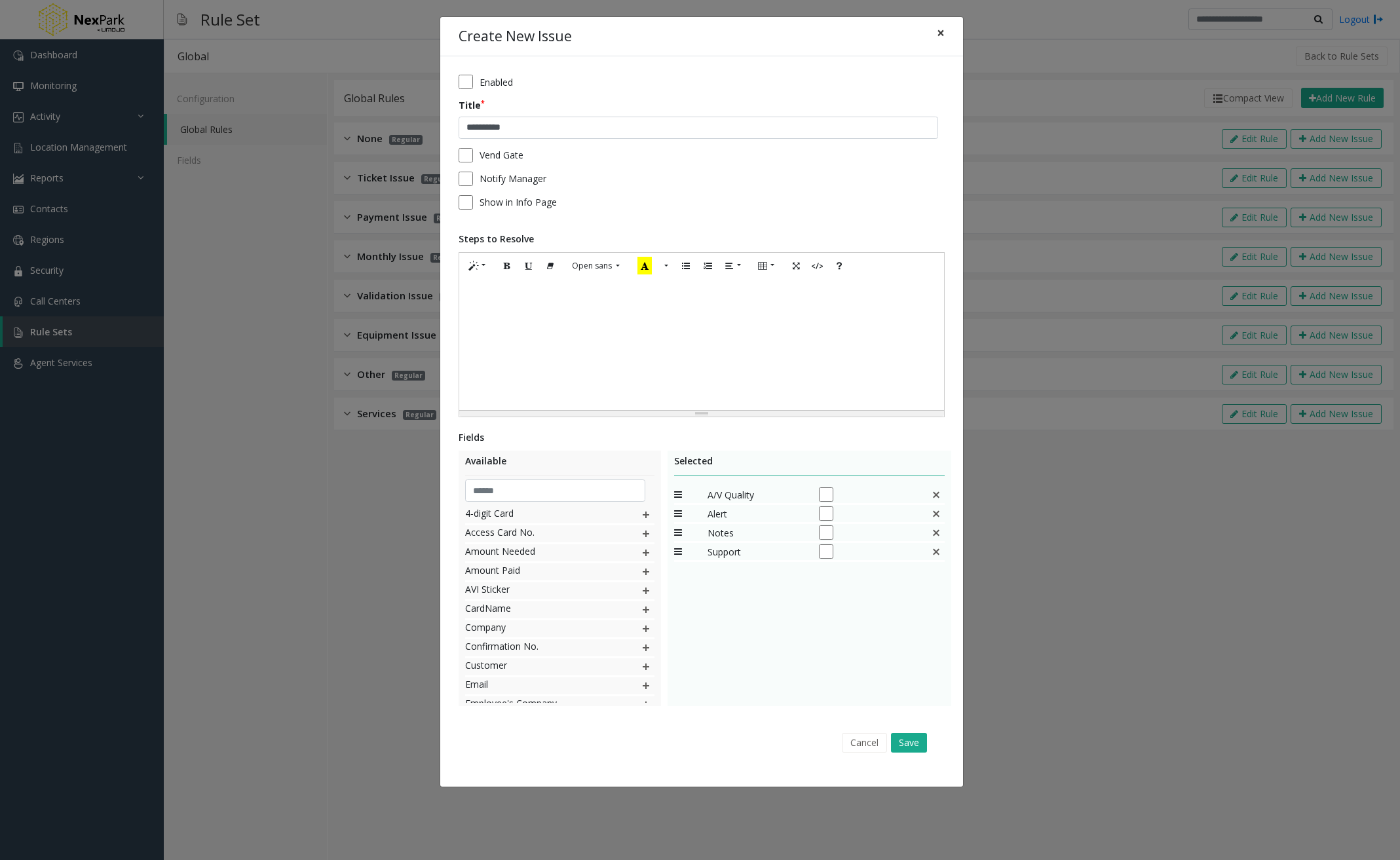
click at [942, 26] on span "×" at bounding box center [940, 33] width 8 height 18
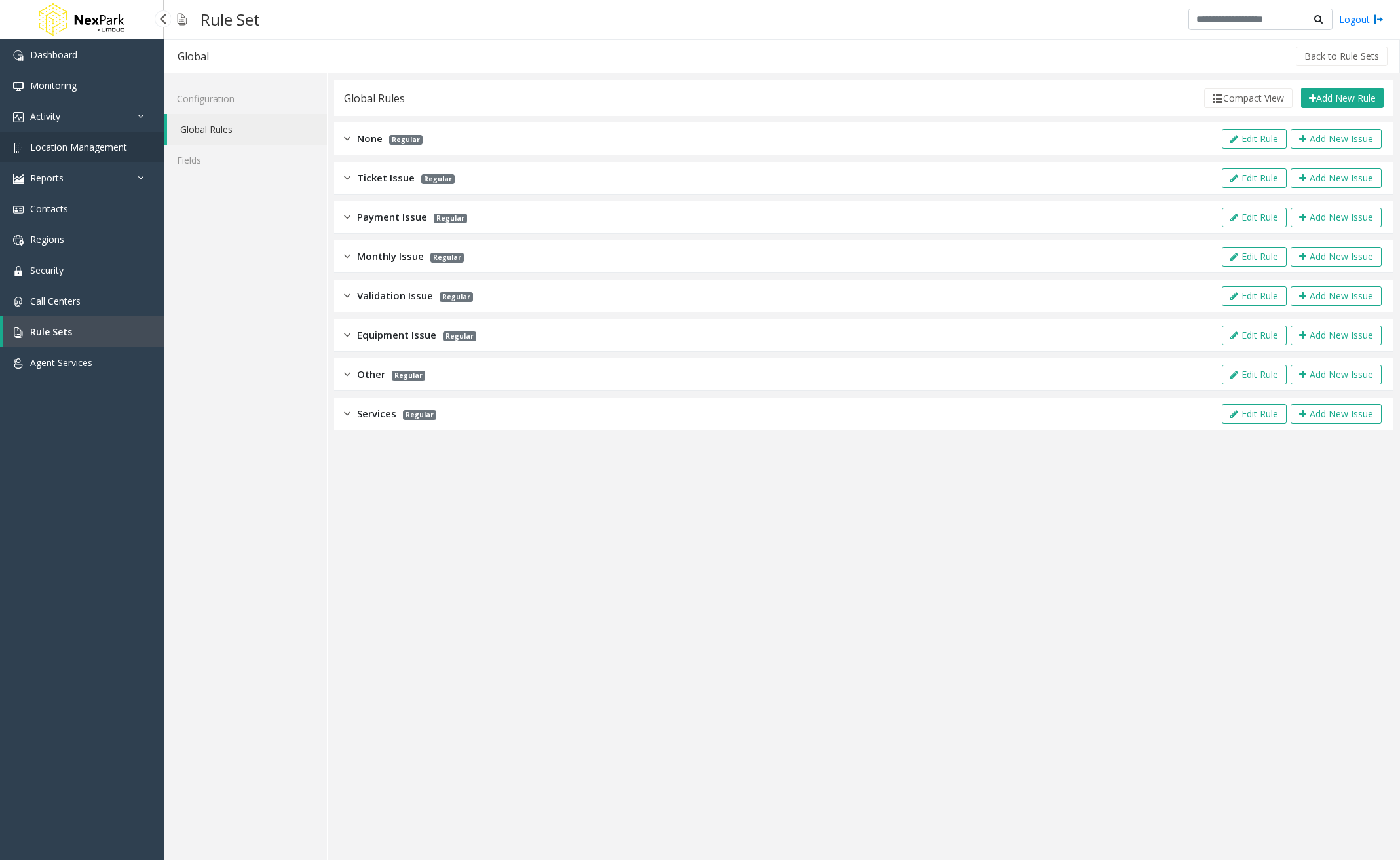
click at [60, 140] on link "Location Management" at bounding box center [82, 147] width 164 height 31
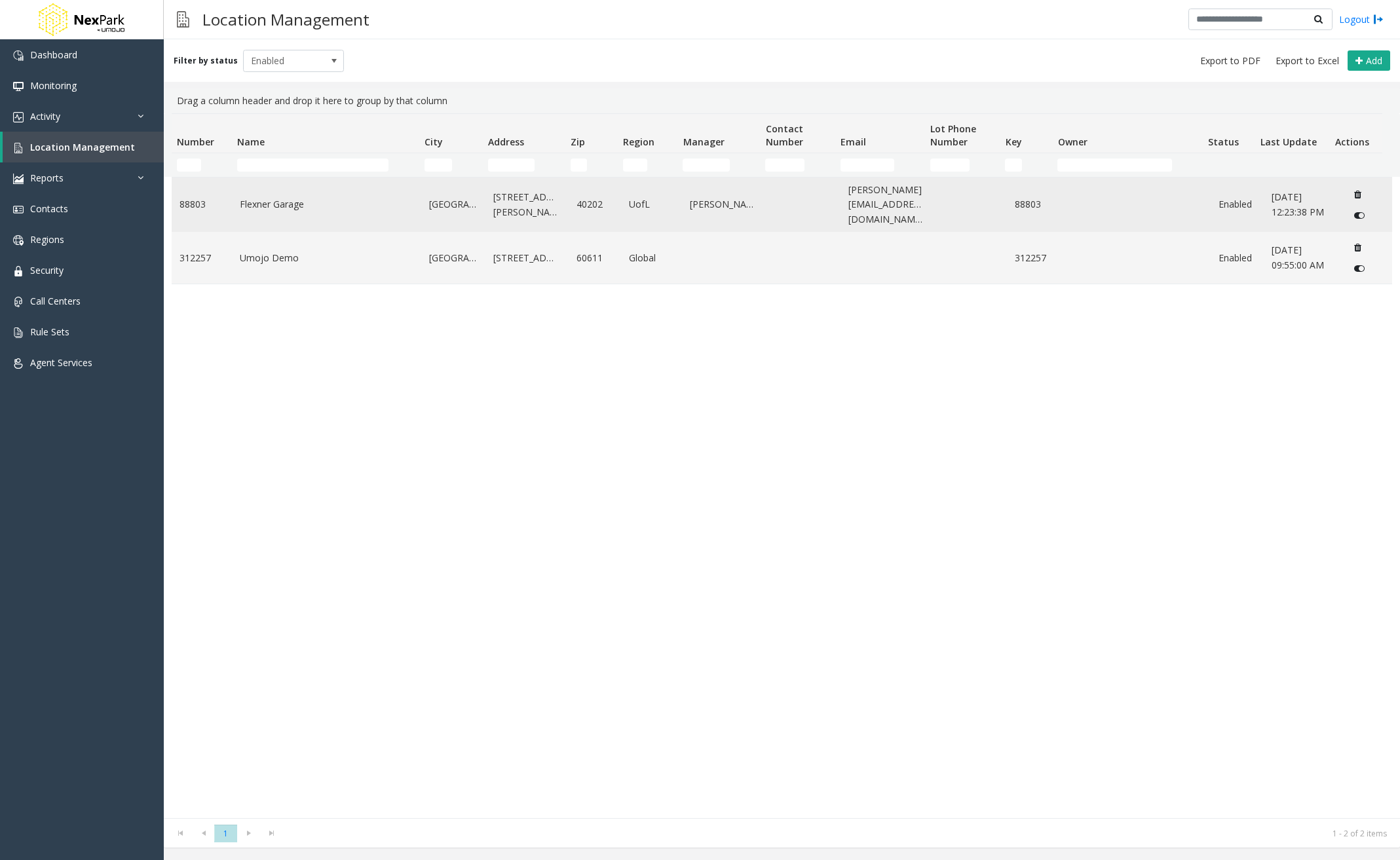
click at [370, 206] on link "Flexner Garage" at bounding box center [326, 204] width 173 height 15
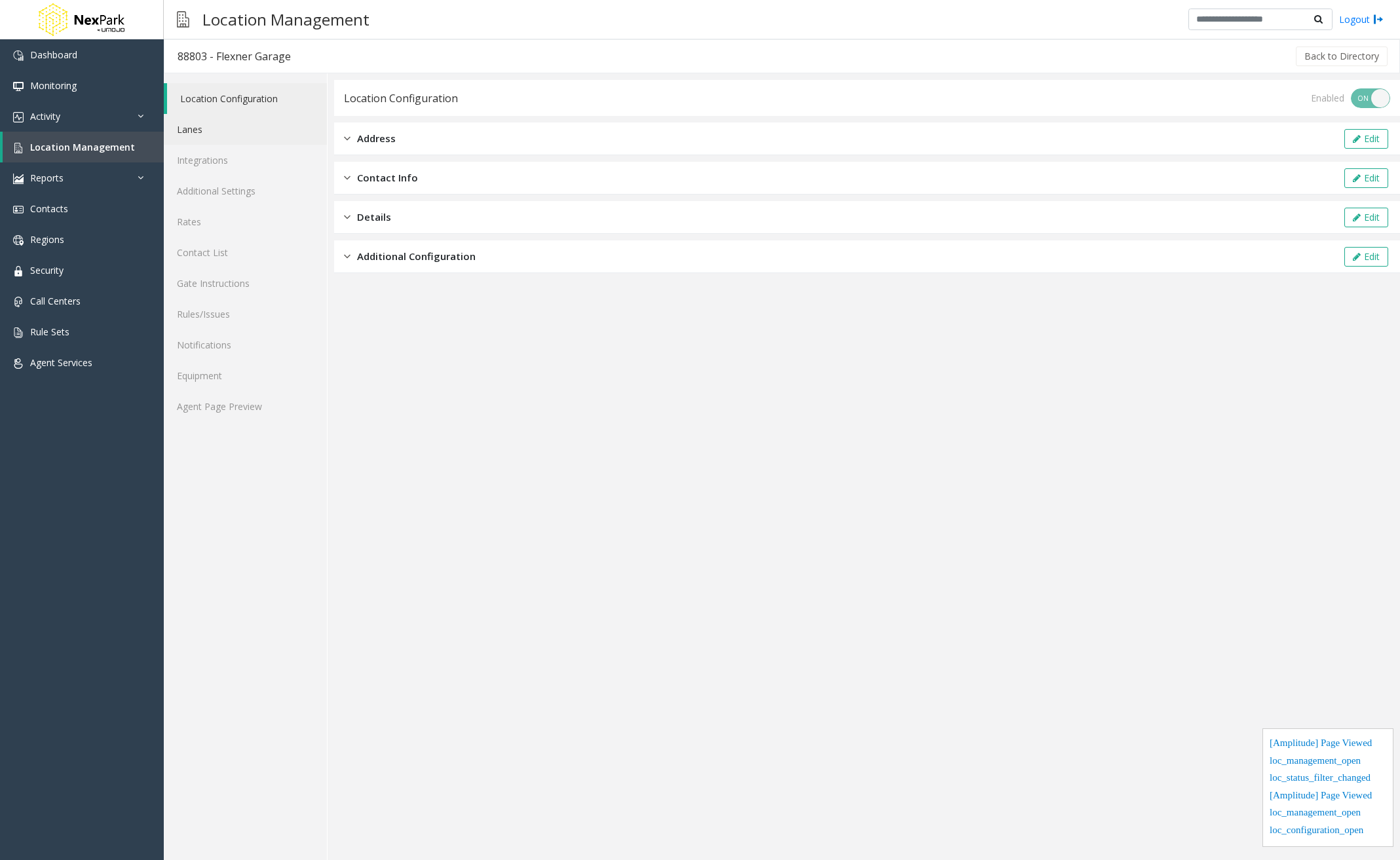
click at [214, 133] on link "Lanes" at bounding box center [245, 129] width 163 height 31
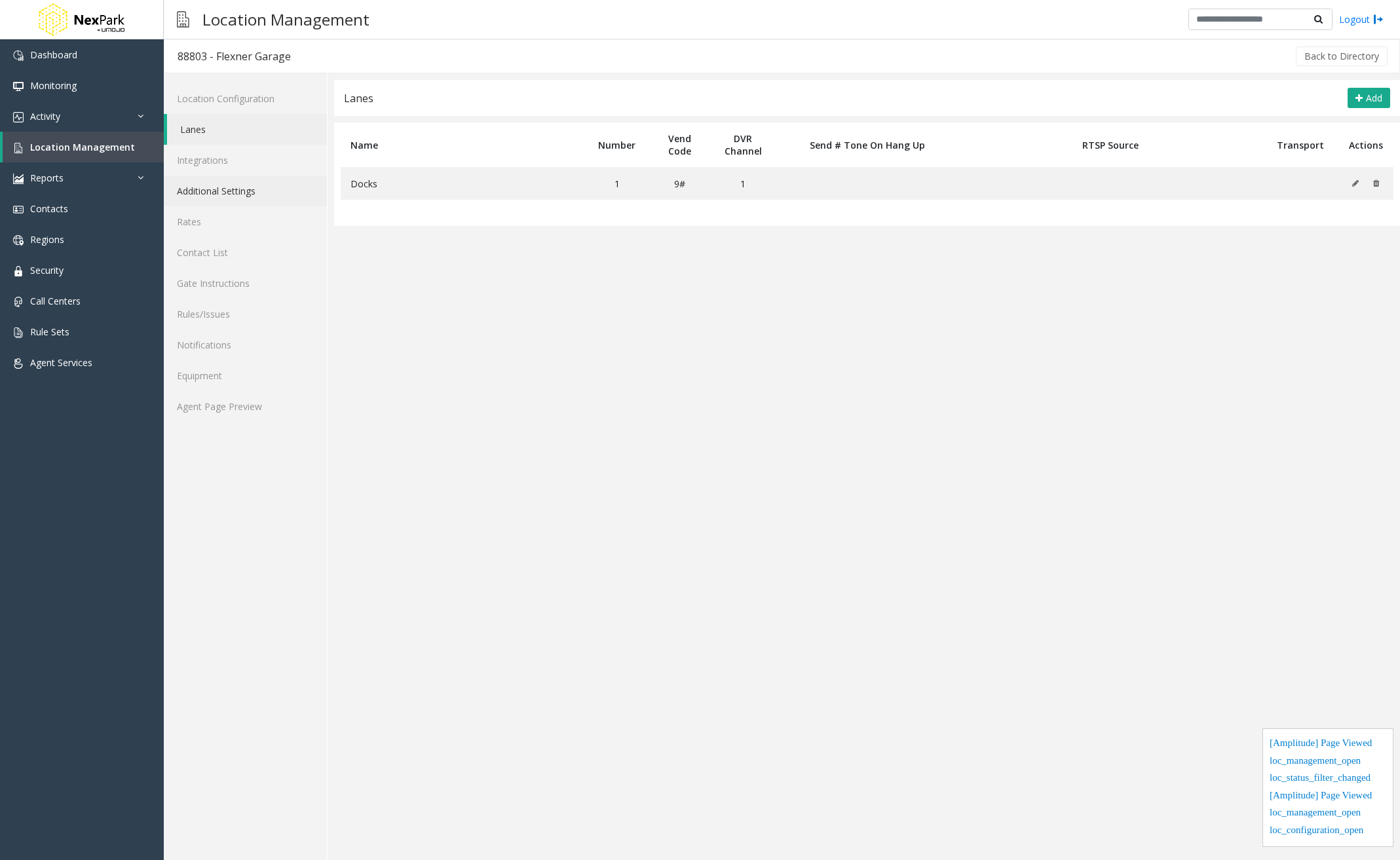
click at [220, 192] on link "Additional Settings" at bounding box center [245, 191] width 163 height 31
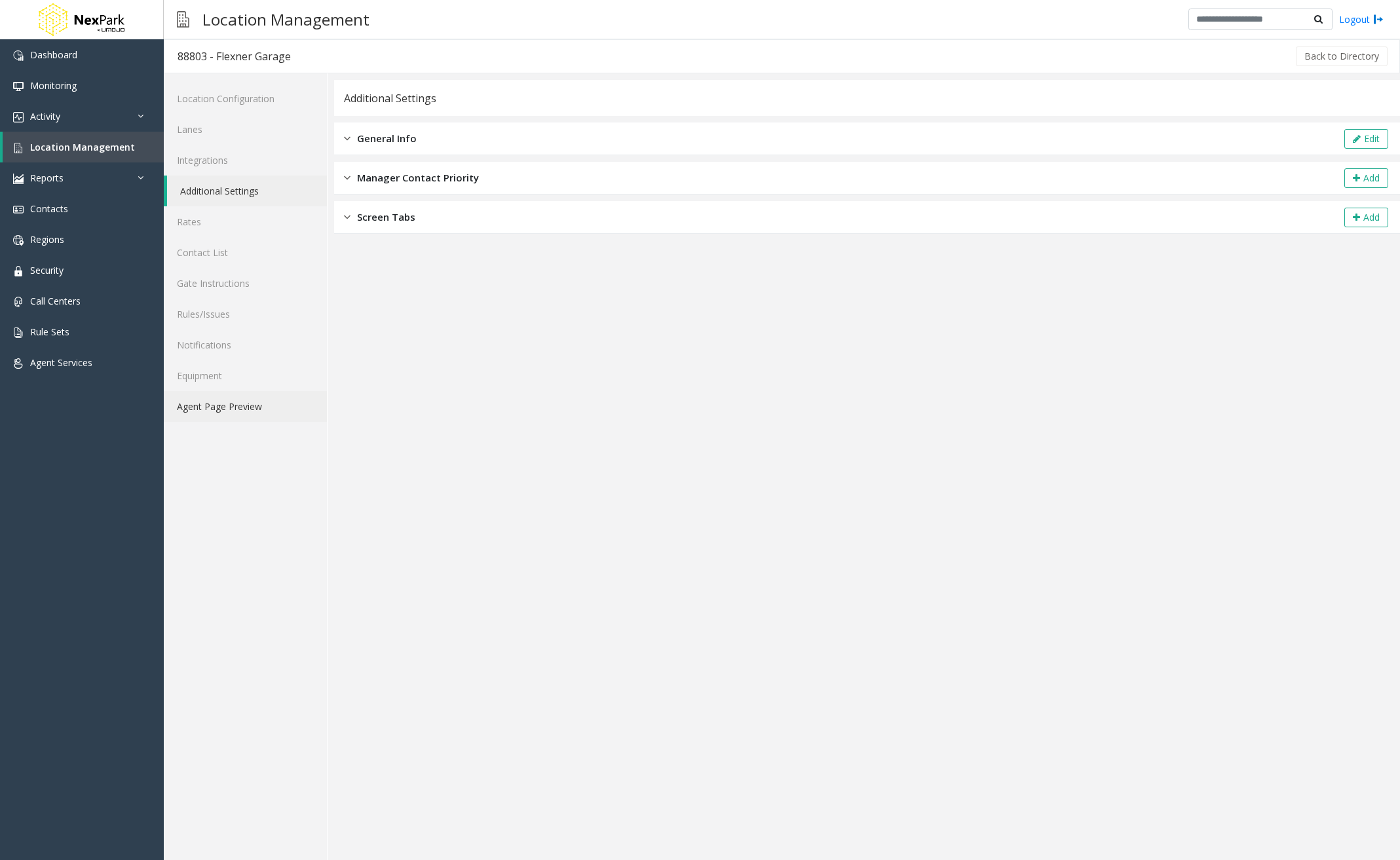
click at [225, 404] on link "Agent Page Preview" at bounding box center [245, 406] width 163 height 31
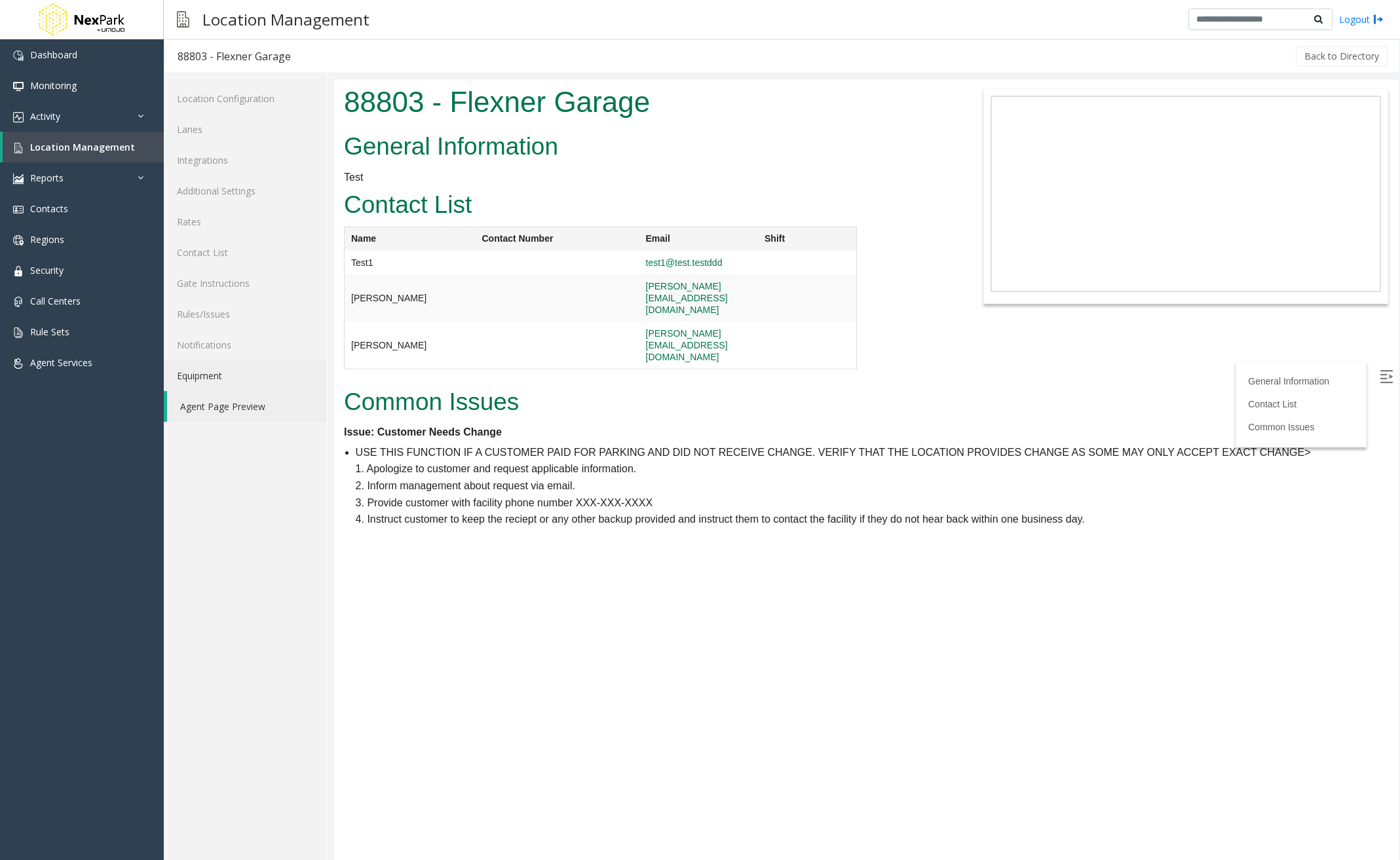
click at [207, 370] on link "Equipment" at bounding box center [245, 376] width 163 height 31
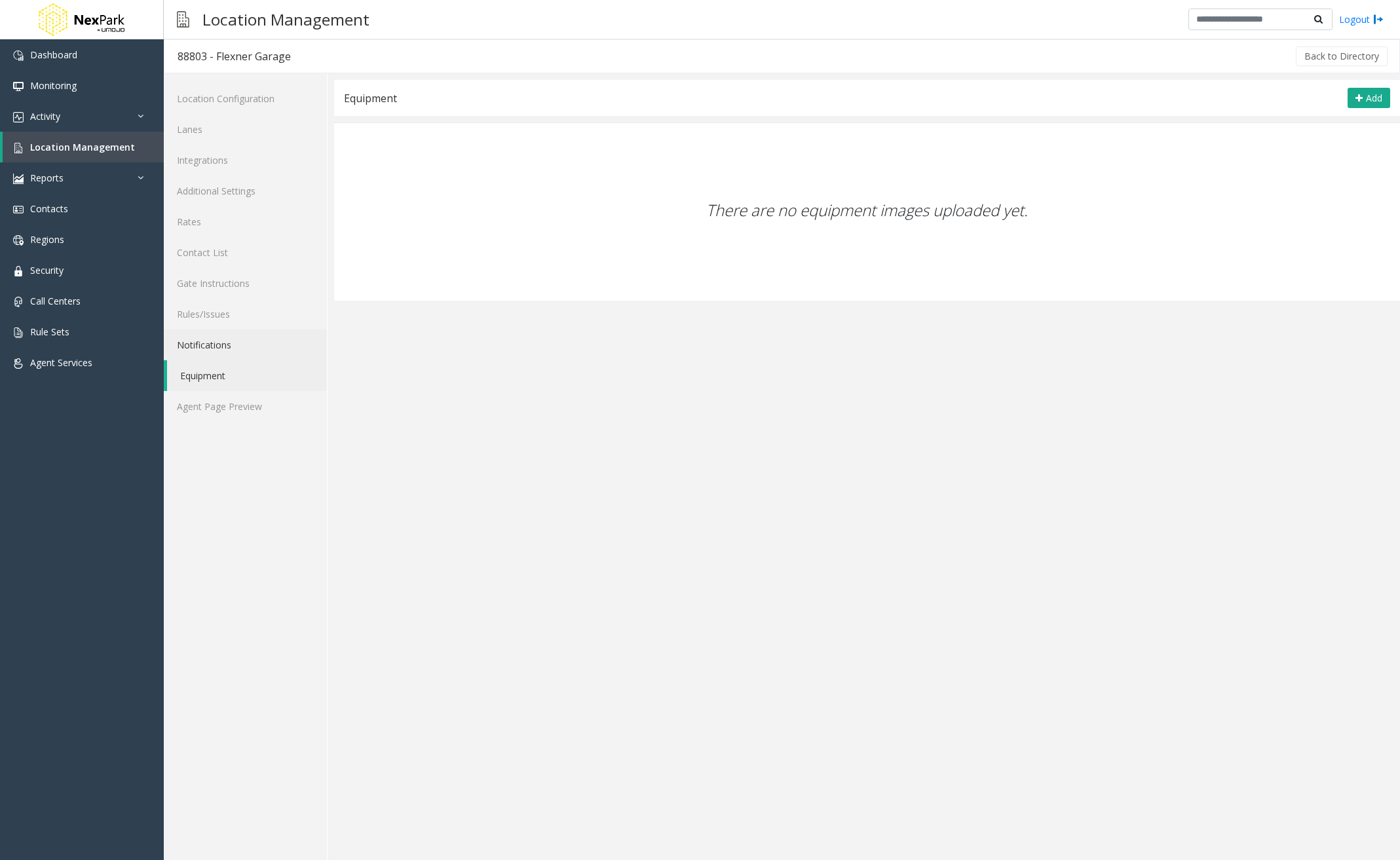
click at [230, 340] on link "Notifications" at bounding box center [245, 345] width 163 height 31
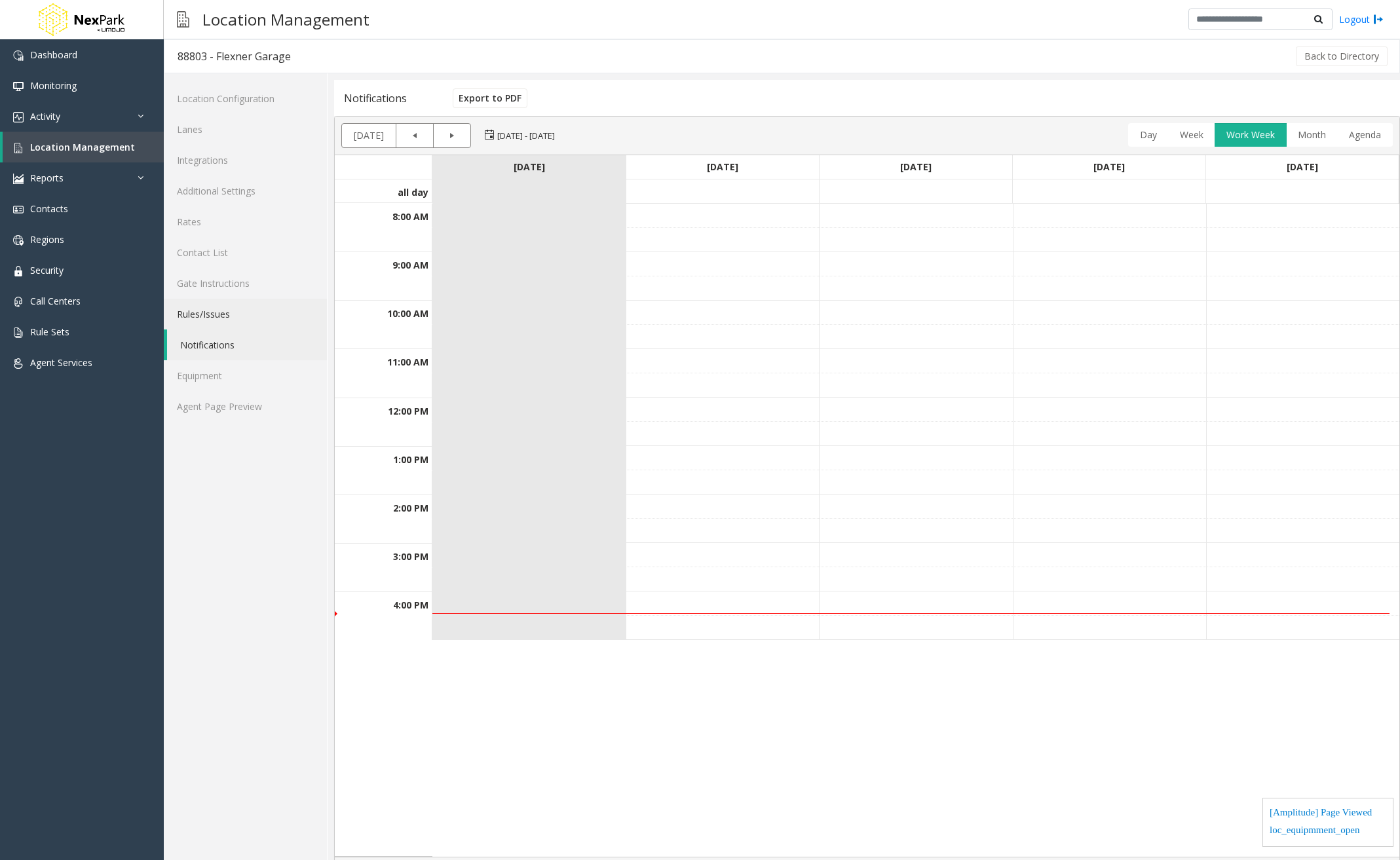
click at [243, 309] on link "Rules/Issues" at bounding box center [245, 314] width 163 height 31
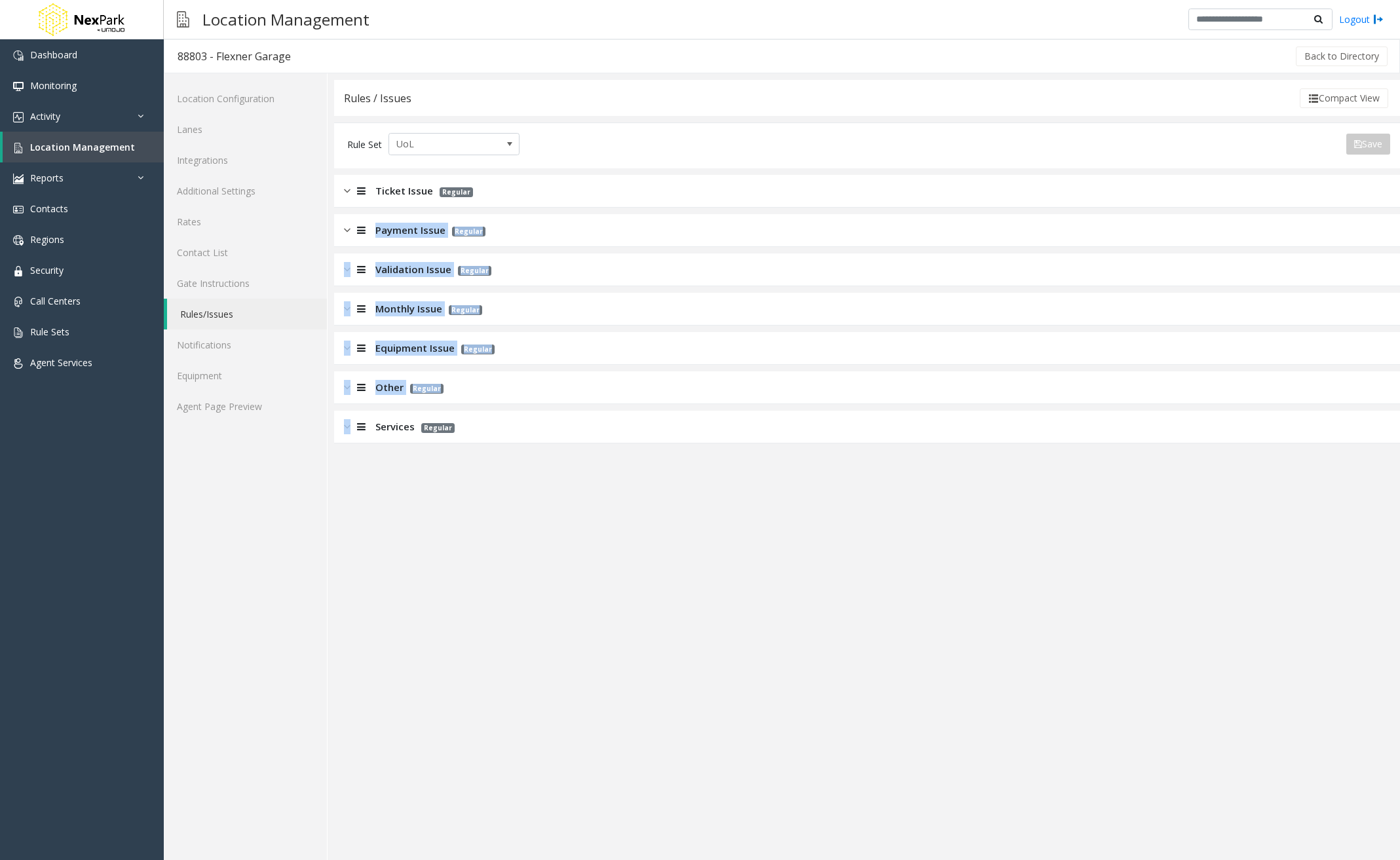
drag, startPoint x: 365, startPoint y: 427, endPoint x: 374, endPoint y: 225, distance: 202.2
click at [374, 225] on app-rules-listview "Ticket Issue Regular Payment Issue Regular Validation Issue Regular Monthly Iss…" at bounding box center [867, 309] width 1066 height 269
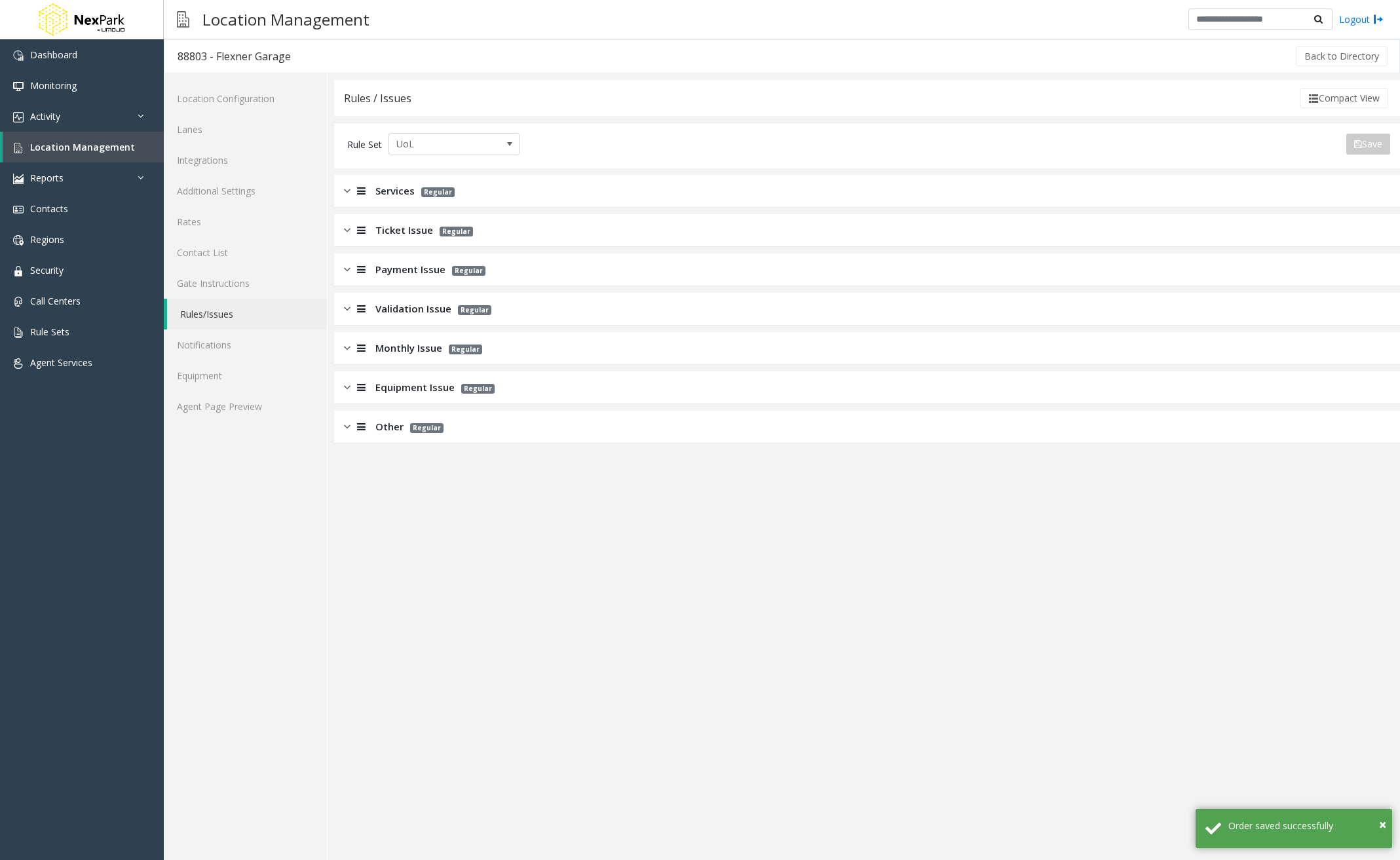
click at [499, 590] on app-rules "Rules / Issues Compact View Rule Set UoL Save Export to PDF Export to Excel Iss…" at bounding box center [867, 470] width 1066 height 780
click at [208, 247] on link "Contact List" at bounding box center [245, 252] width 163 height 31
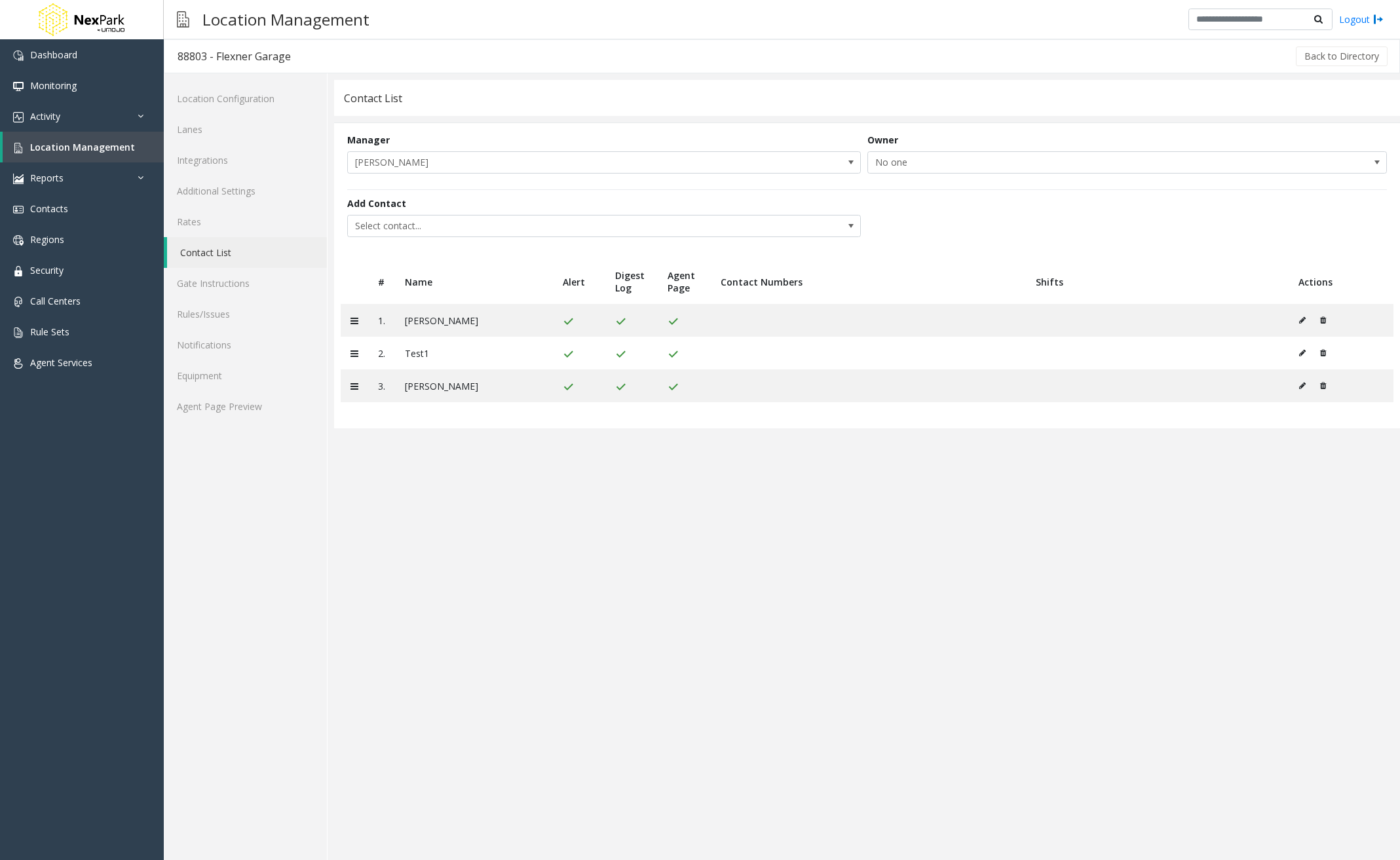
click at [814, 570] on app-contact-list "Contact List Manager [PERSON_NAME] Owner No one Add Contact Select contact... #…" at bounding box center [867, 470] width 1066 height 780
click at [78, 121] on link "Activity" at bounding box center [82, 116] width 164 height 31
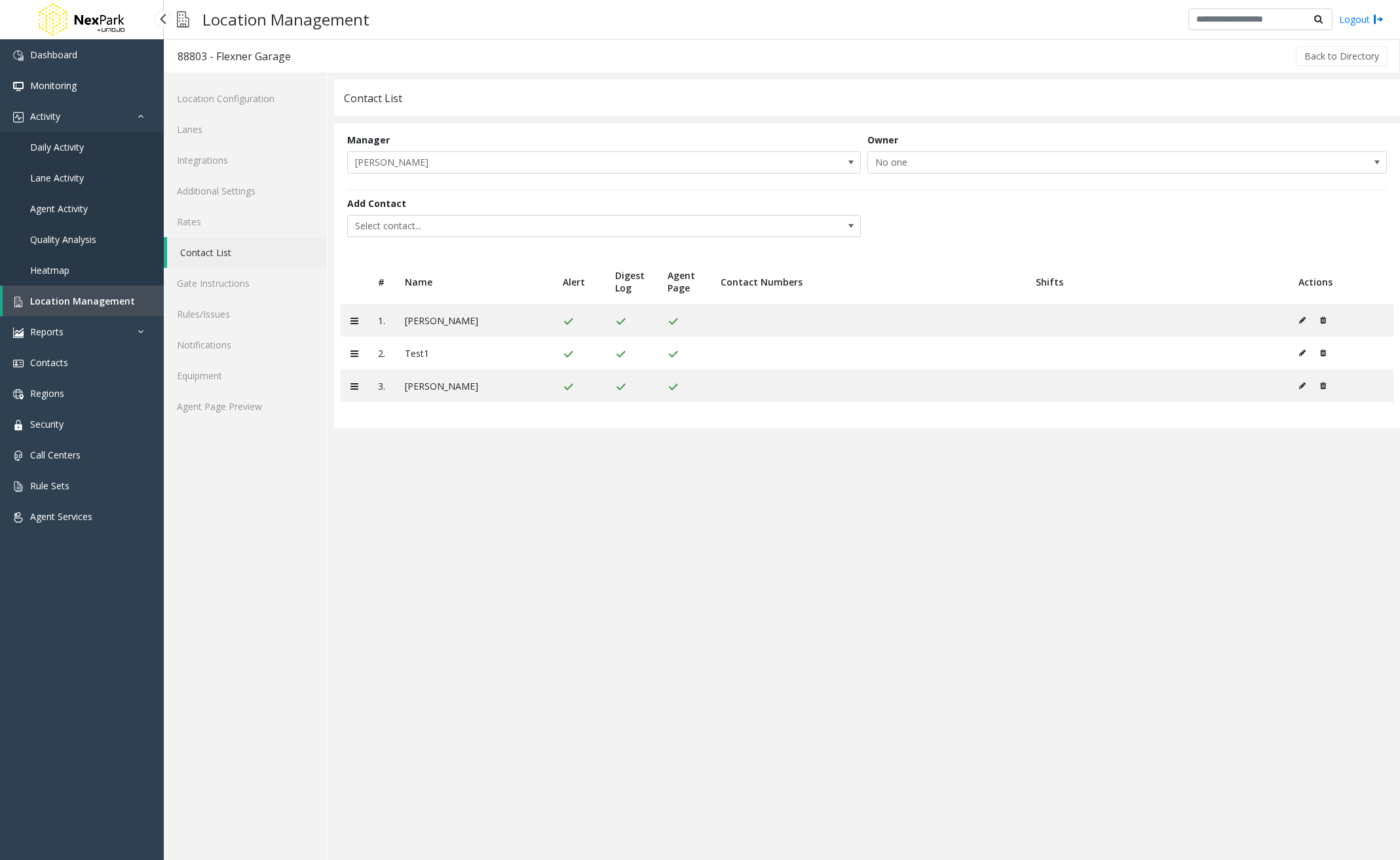
click at [74, 147] on span "Daily Activity" at bounding box center [56, 147] width 53 height 13
